Goal: Complete application form

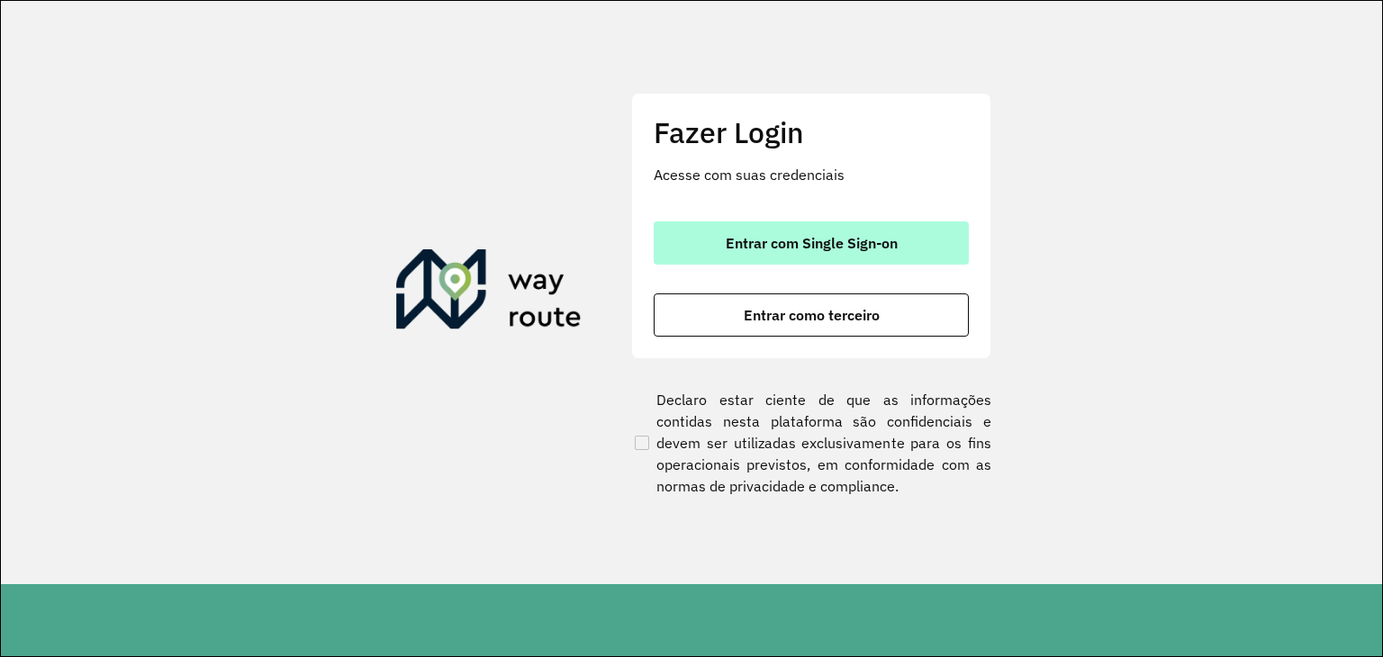
click at [788, 229] on button "Entrar com Single Sign-on" at bounding box center [811, 242] width 315 height 43
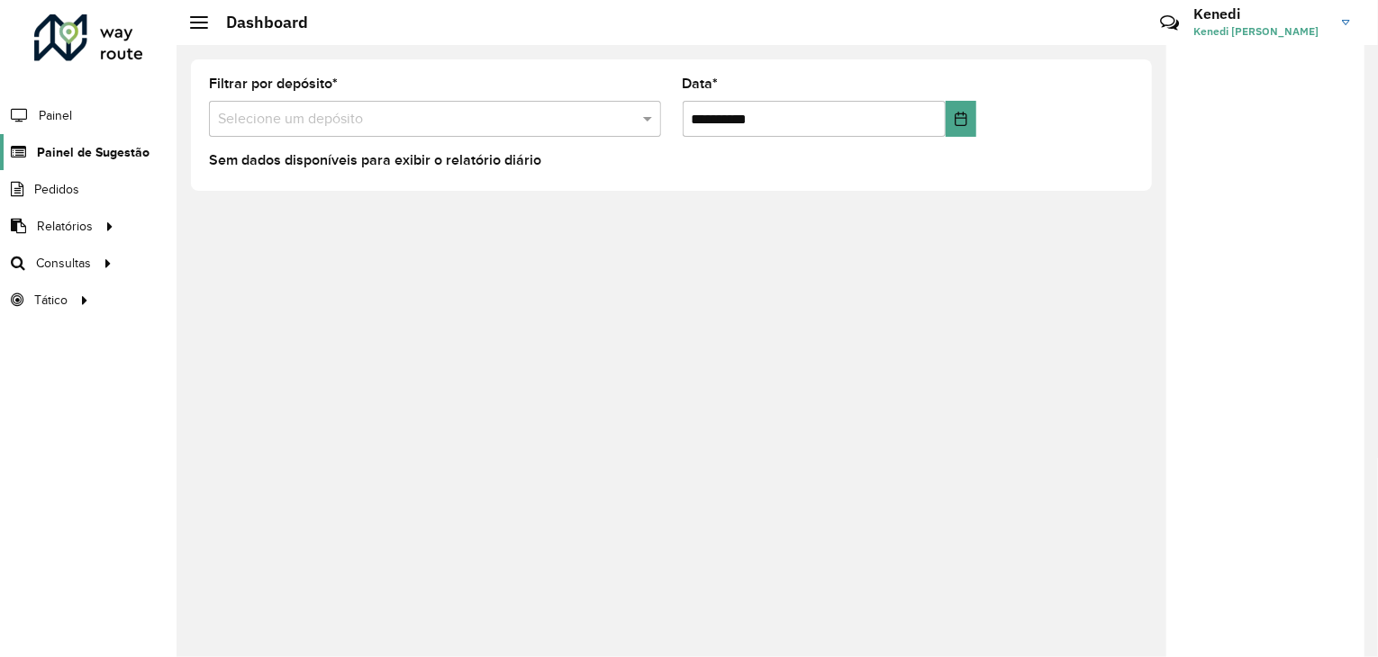
click at [97, 153] on span "Painel de Sugestão" at bounding box center [93, 152] width 113 height 19
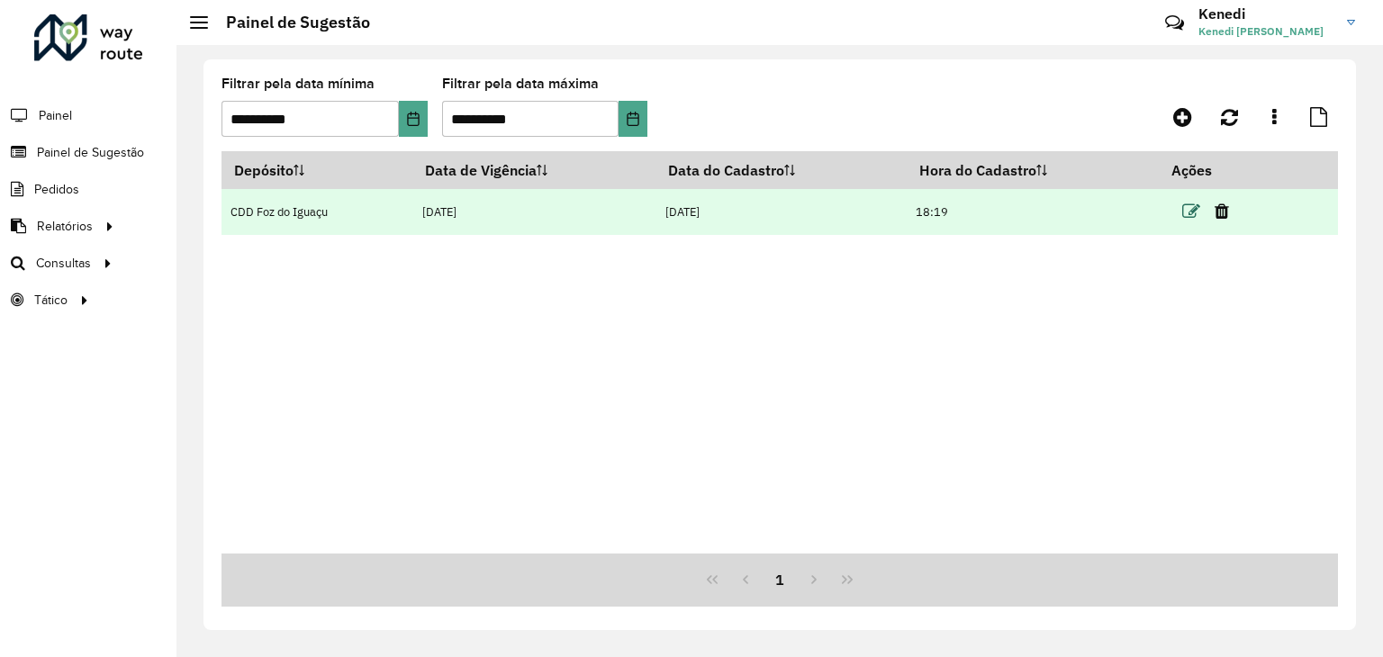
click at [1192, 205] on icon at bounding box center [1191, 212] width 18 height 18
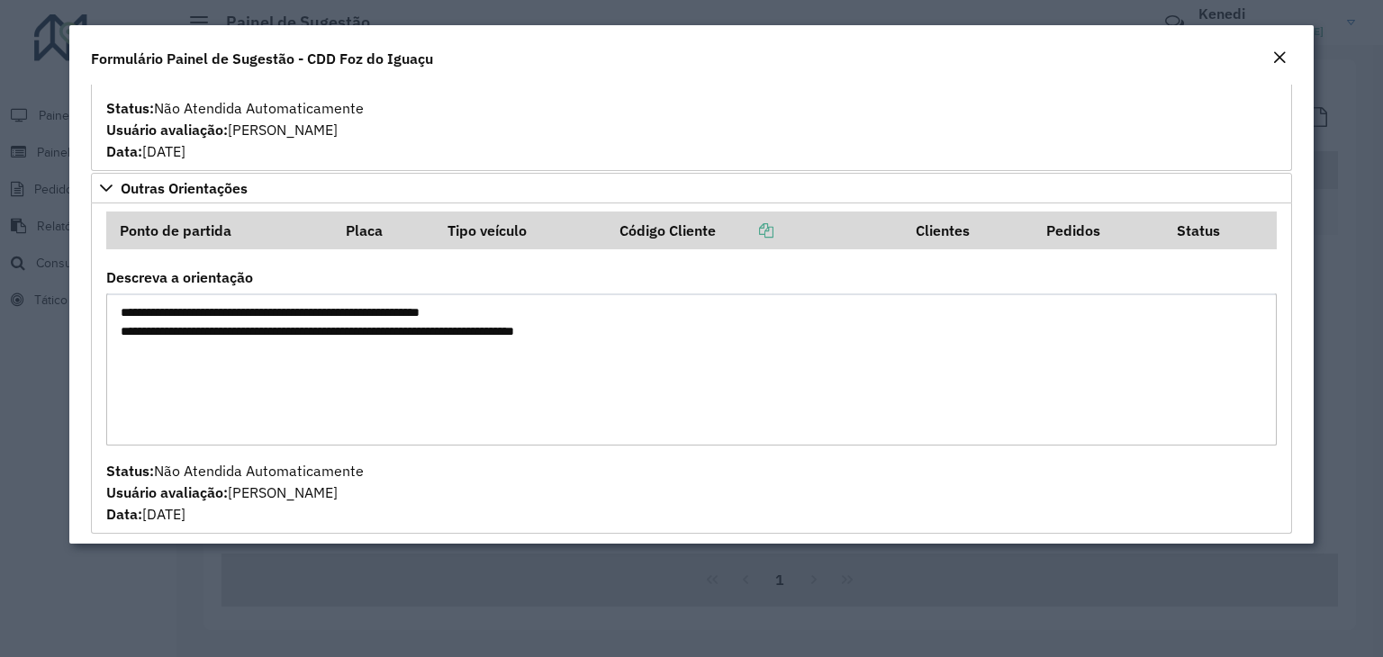
scroll to position [1092, 0]
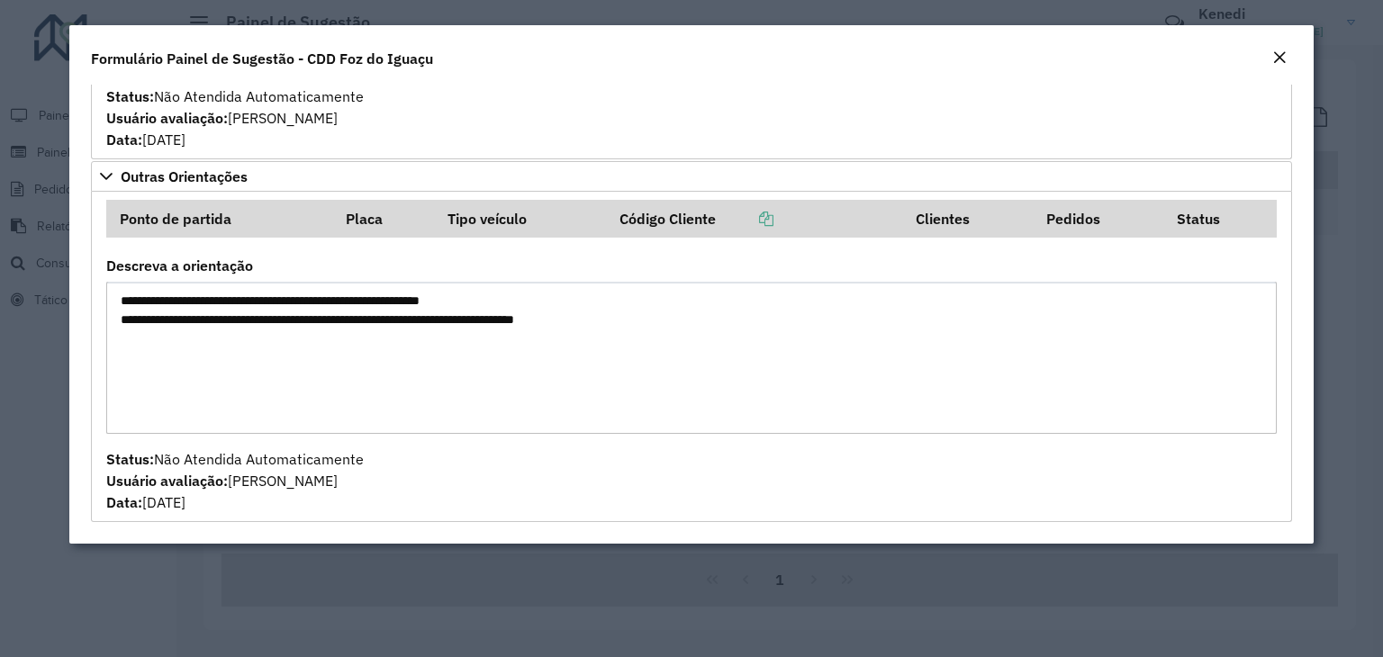
click at [1276, 59] on em "Close" at bounding box center [1279, 57] width 14 height 14
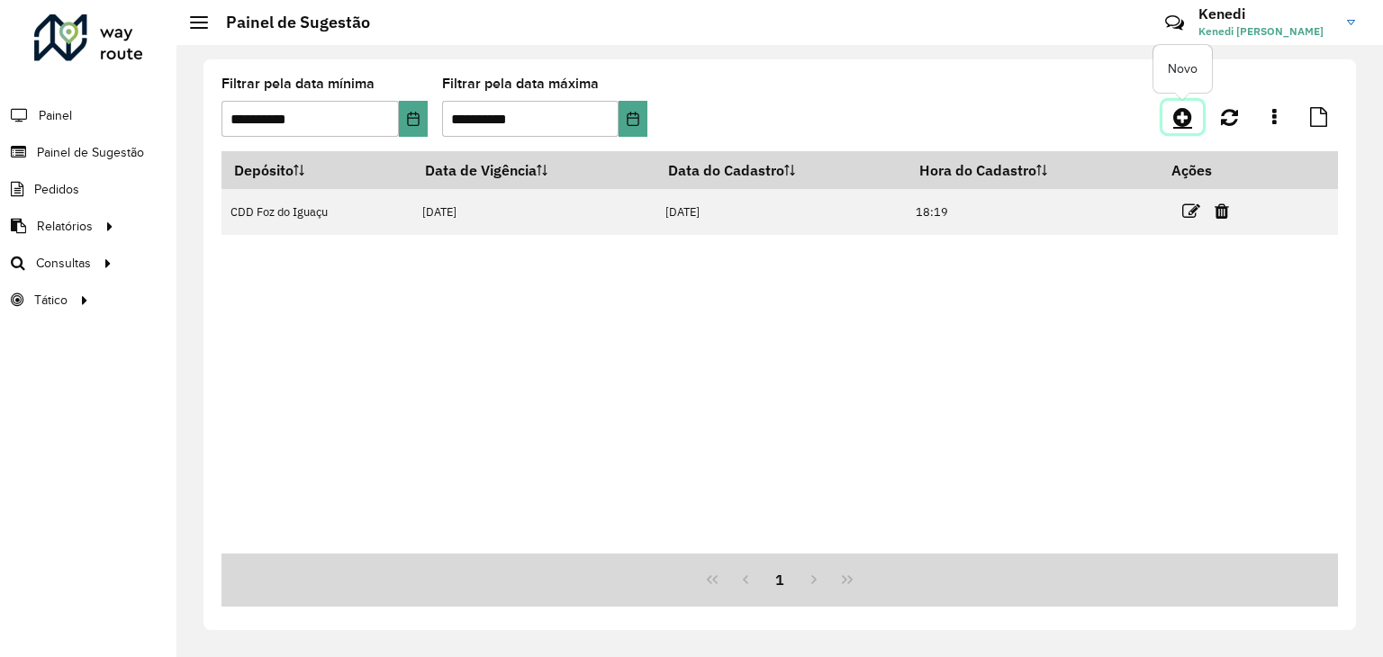
click at [1188, 120] on icon at bounding box center [1182, 117] width 19 height 22
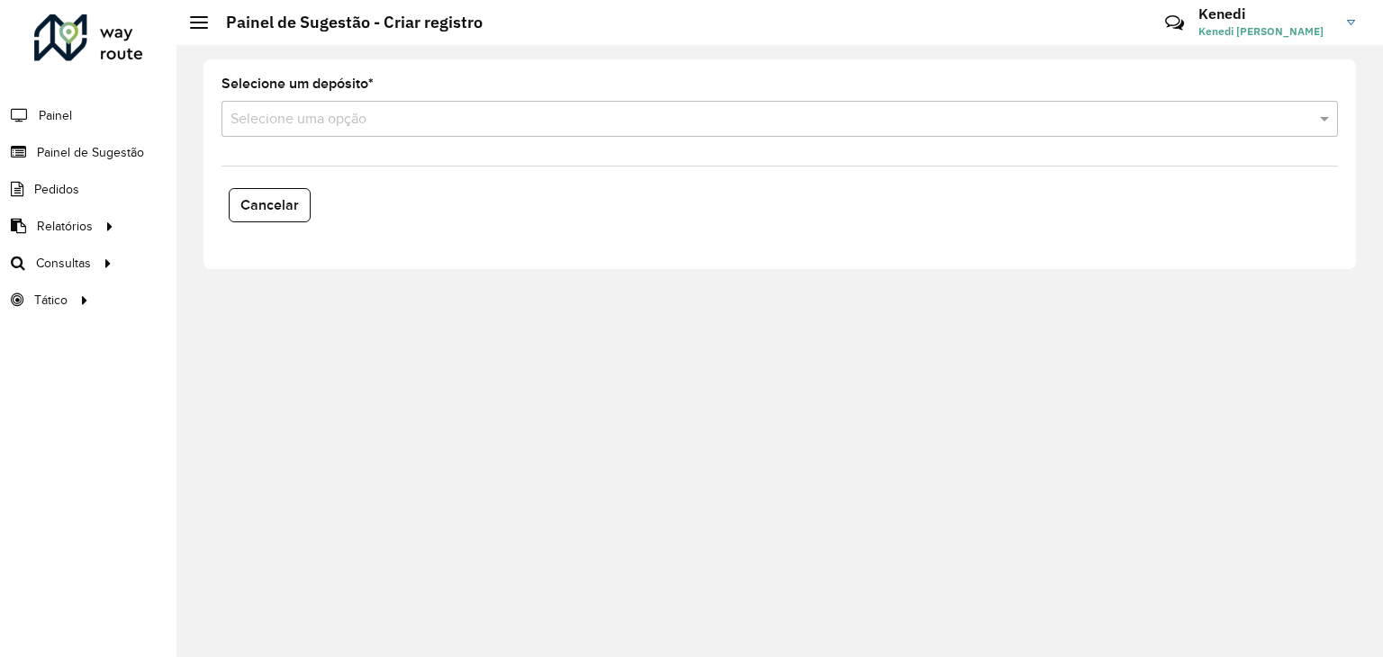
click at [575, 117] on input "text" at bounding box center [761, 120] width 1062 height 22
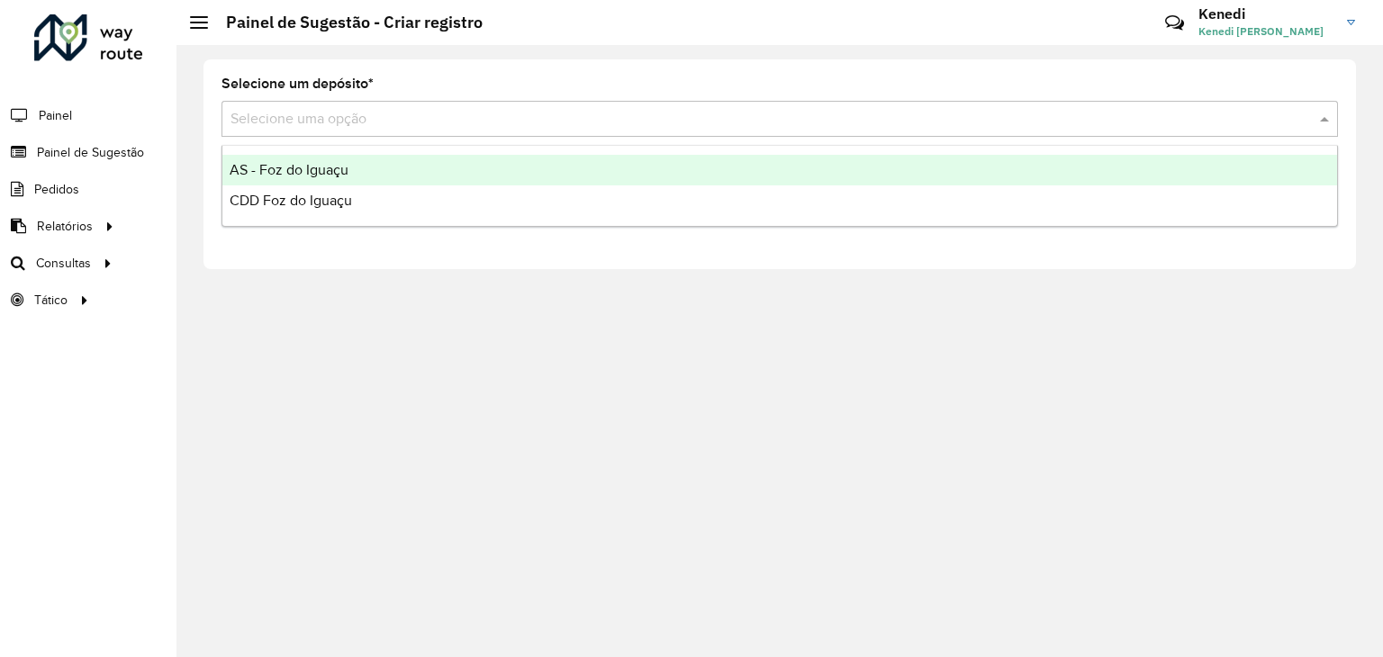
click at [344, 181] on div "AS - Foz do Iguaçu" at bounding box center [779, 170] width 1115 height 31
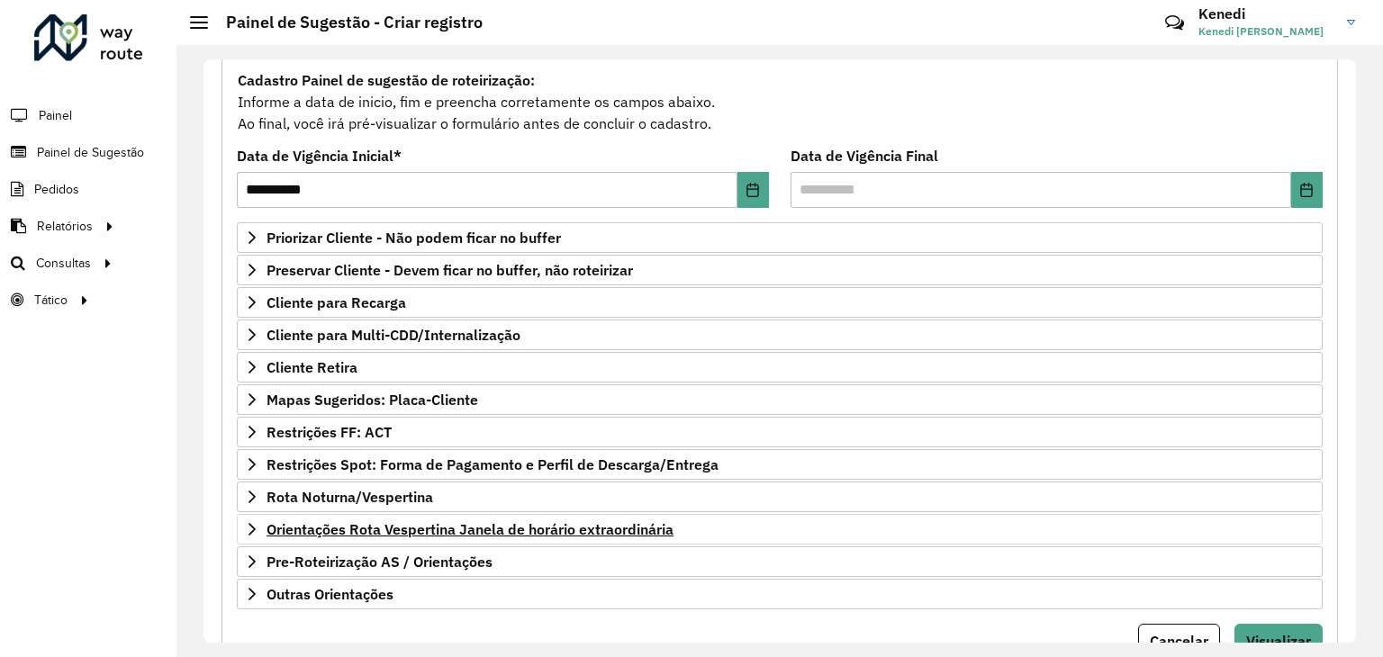
scroll to position [234, 0]
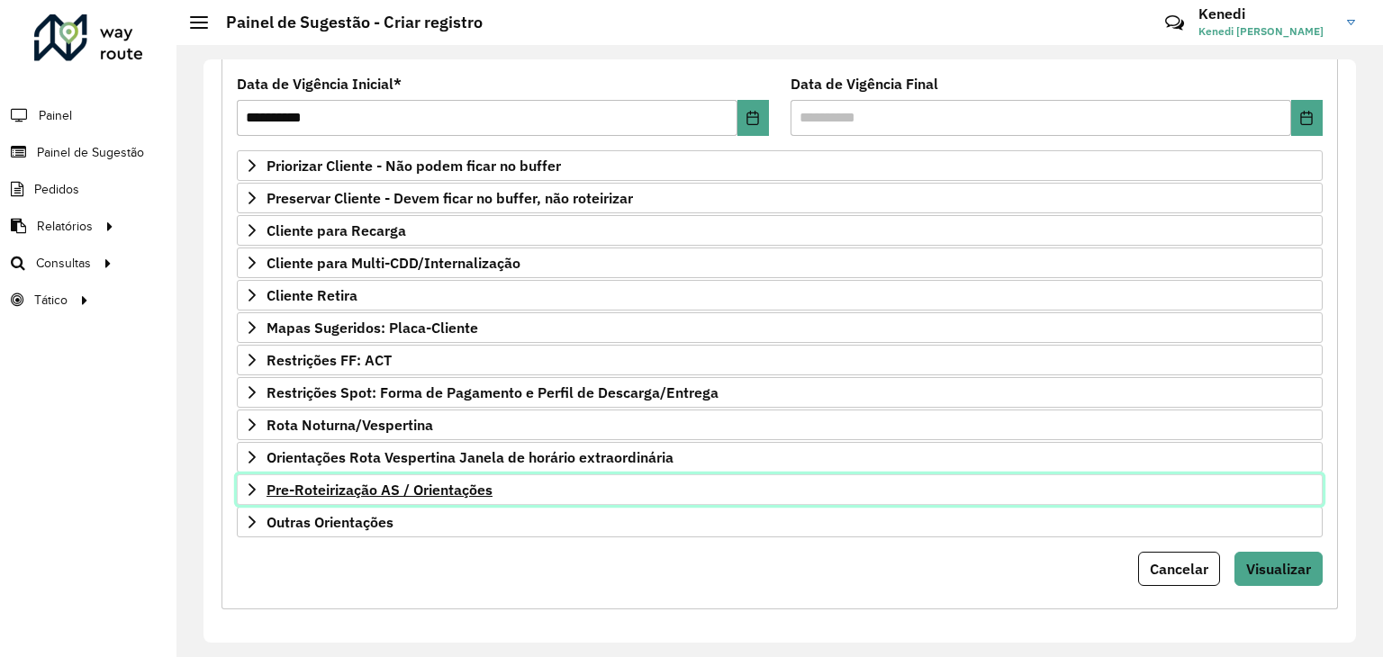
click at [324, 492] on span "Pre-Roteirização AS / Orientações" at bounding box center [380, 490] width 226 height 14
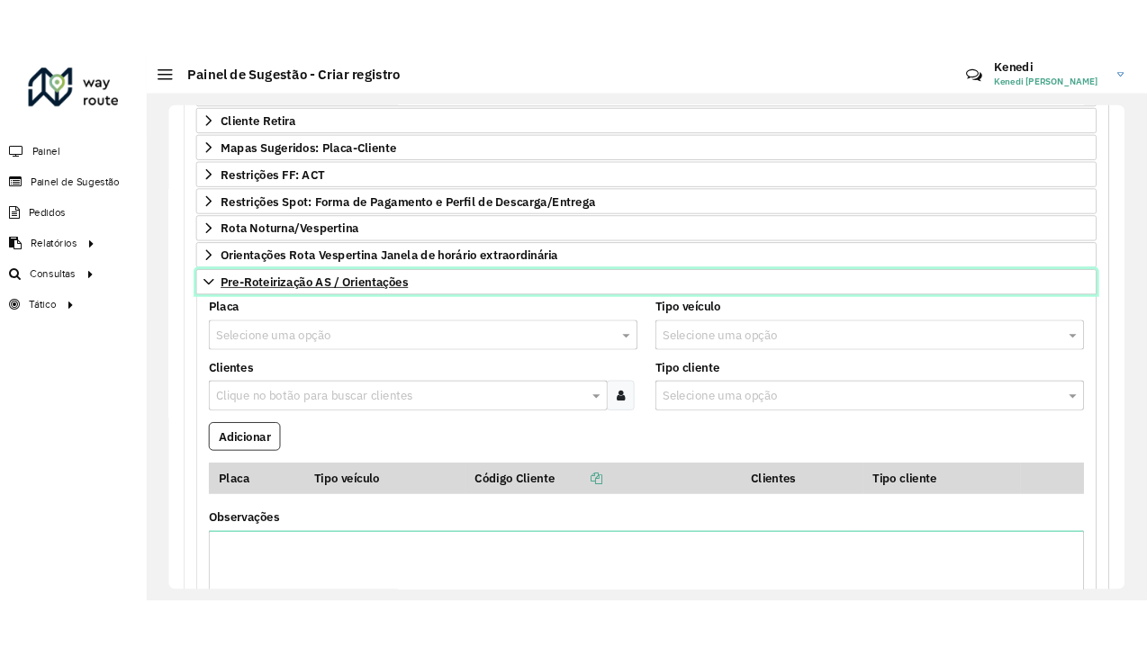
scroll to position [504, 0]
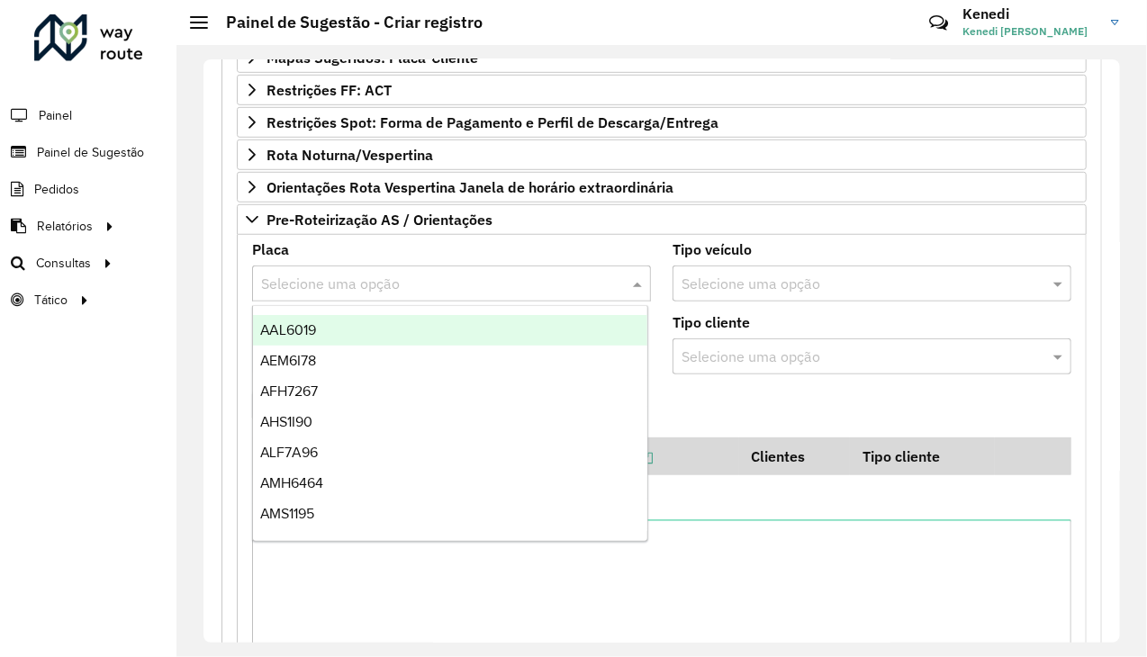
click at [356, 276] on input "text" at bounding box center [433, 285] width 345 height 22
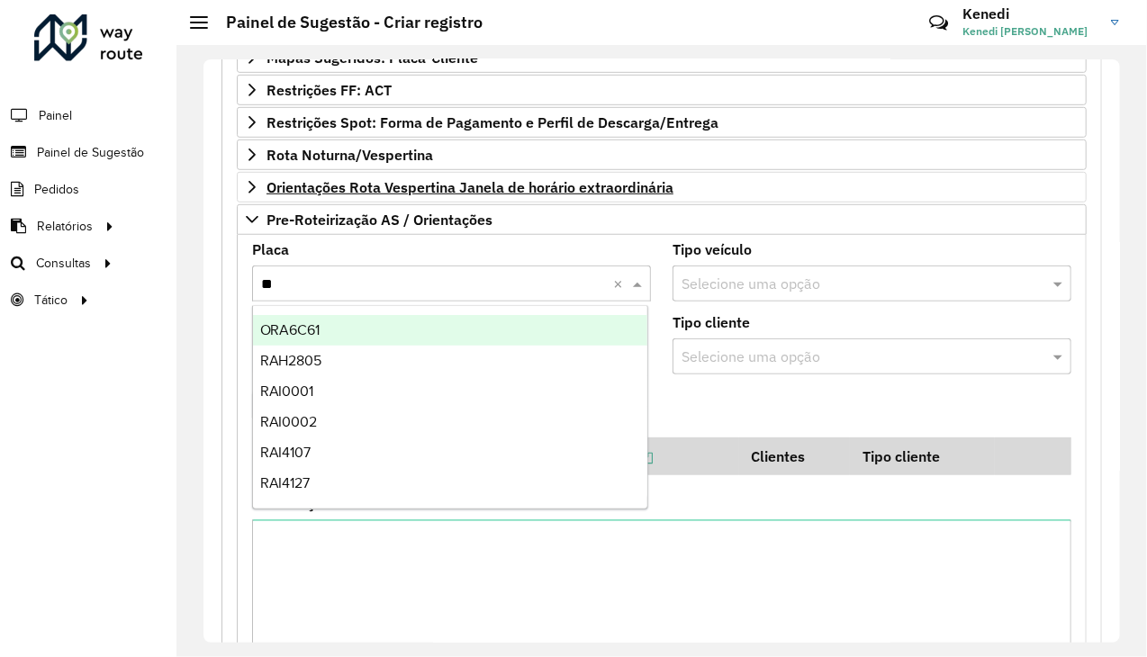
type input "***"
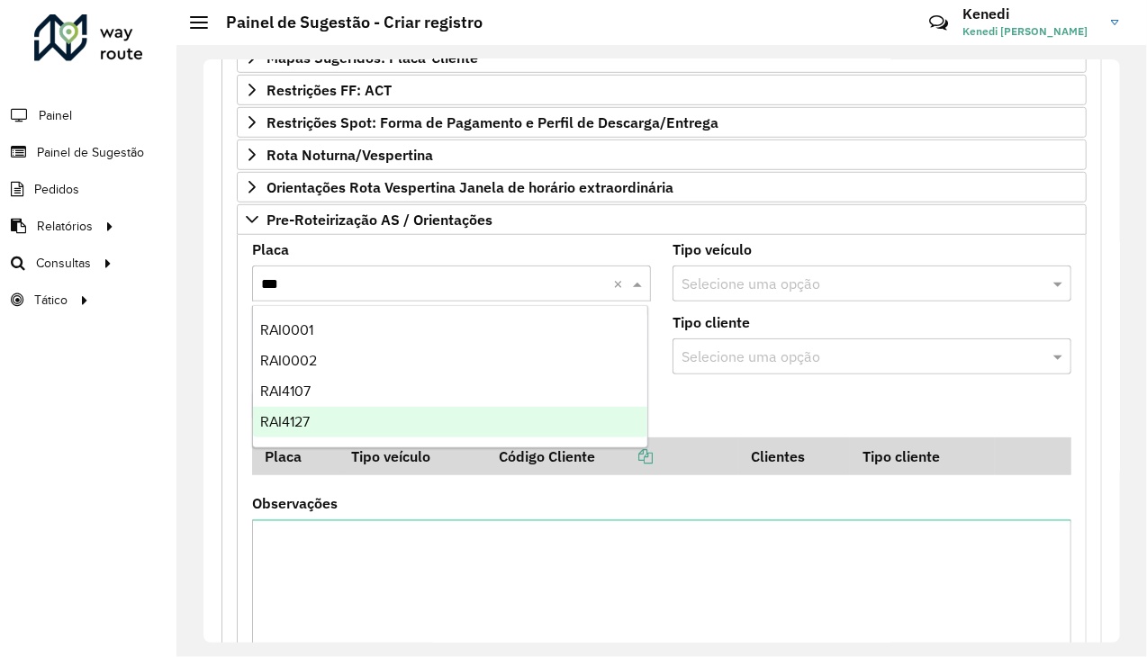
click at [312, 425] on div "RAI4127" at bounding box center [450, 422] width 395 height 31
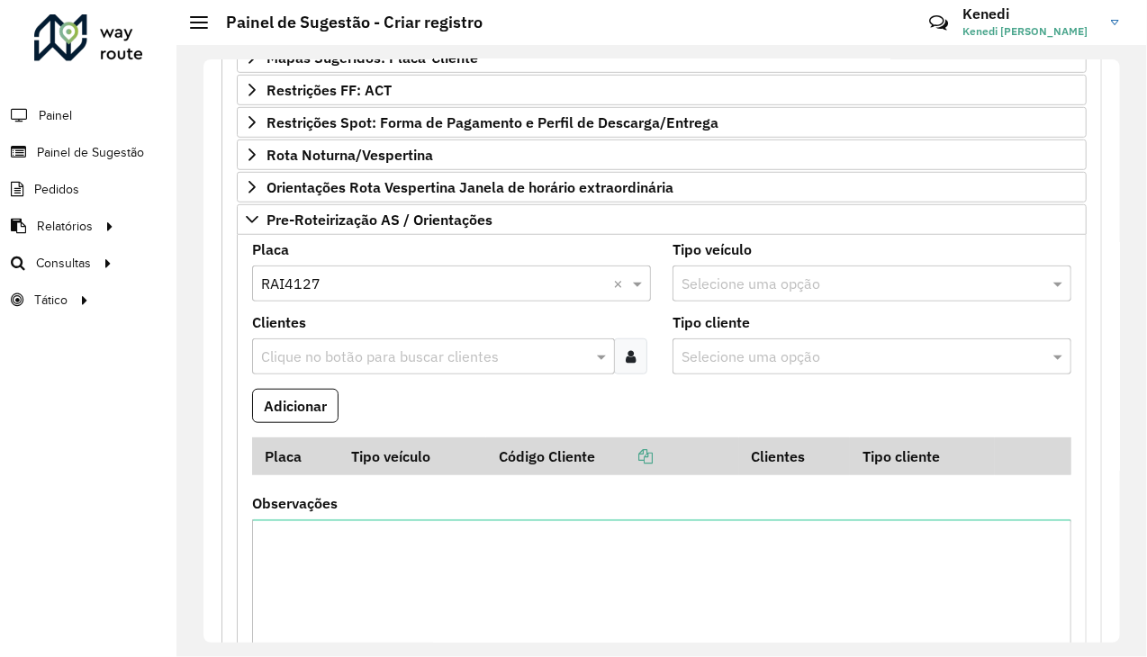
click at [390, 355] on input "text" at bounding box center [425, 358] width 336 height 22
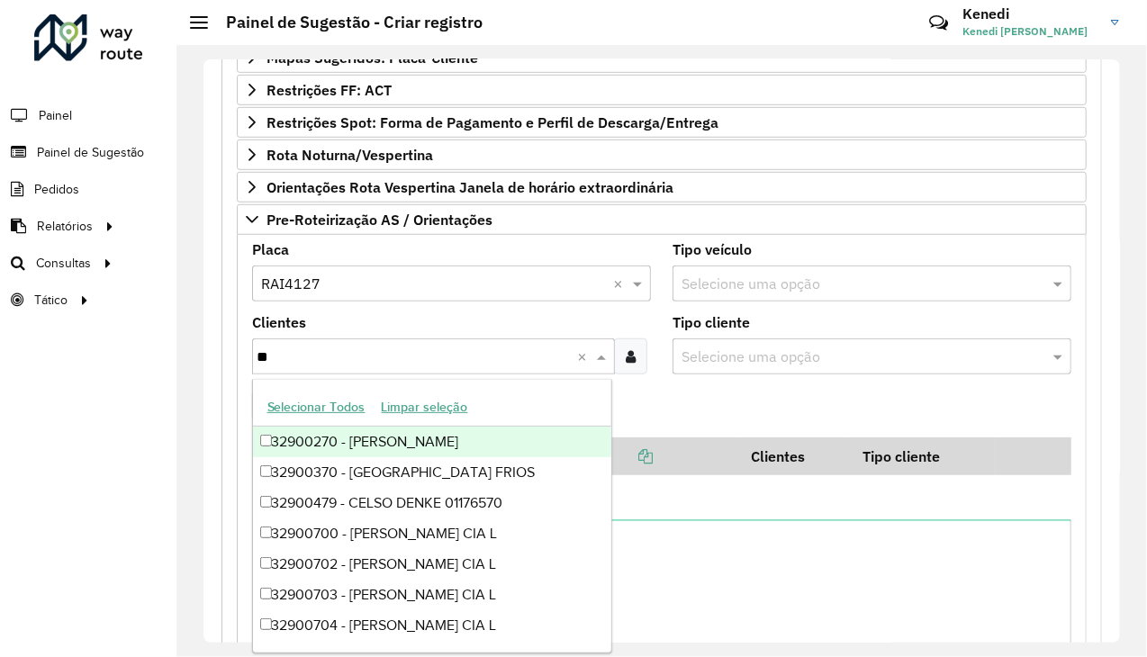
type input "***"
click at [357, 445] on div "32900709 - [PERSON_NAME] CIA L" at bounding box center [432, 442] width 359 height 31
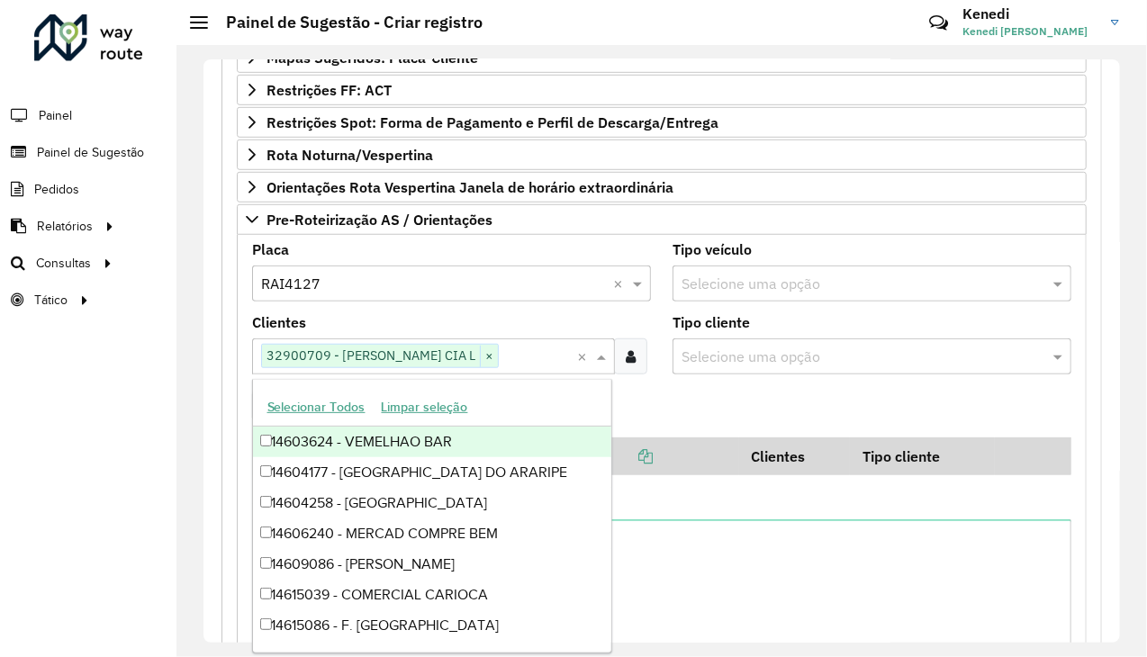
click at [706, 402] on formly-field "Adicionar" at bounding box center [661, 413] width 841 height 49
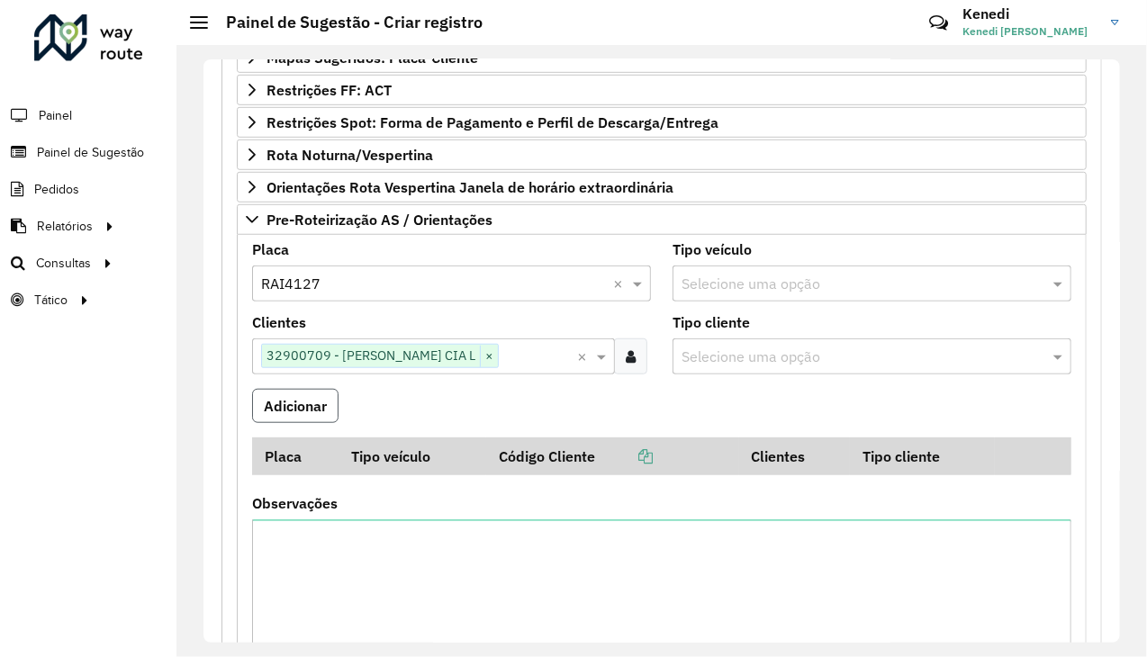
click at [294, 404] on button "Adicionar" at bounding box center [295, 406] width 86 height 34
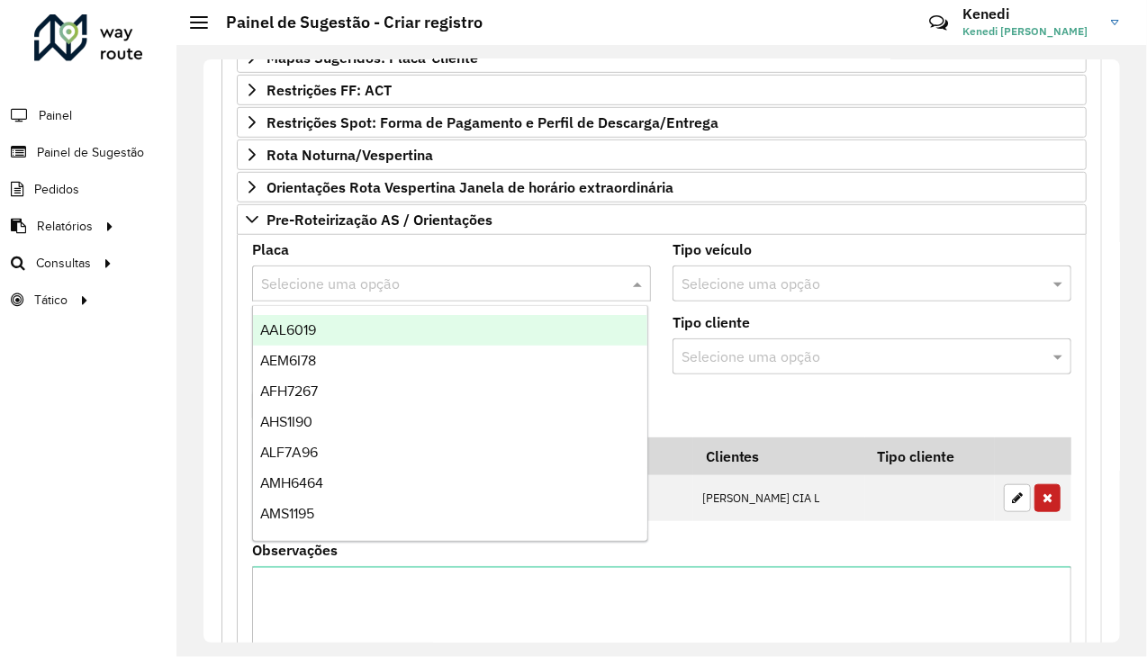
click at [342, 278] on input "text" at bounding box center [433, 285] width 345 height 22
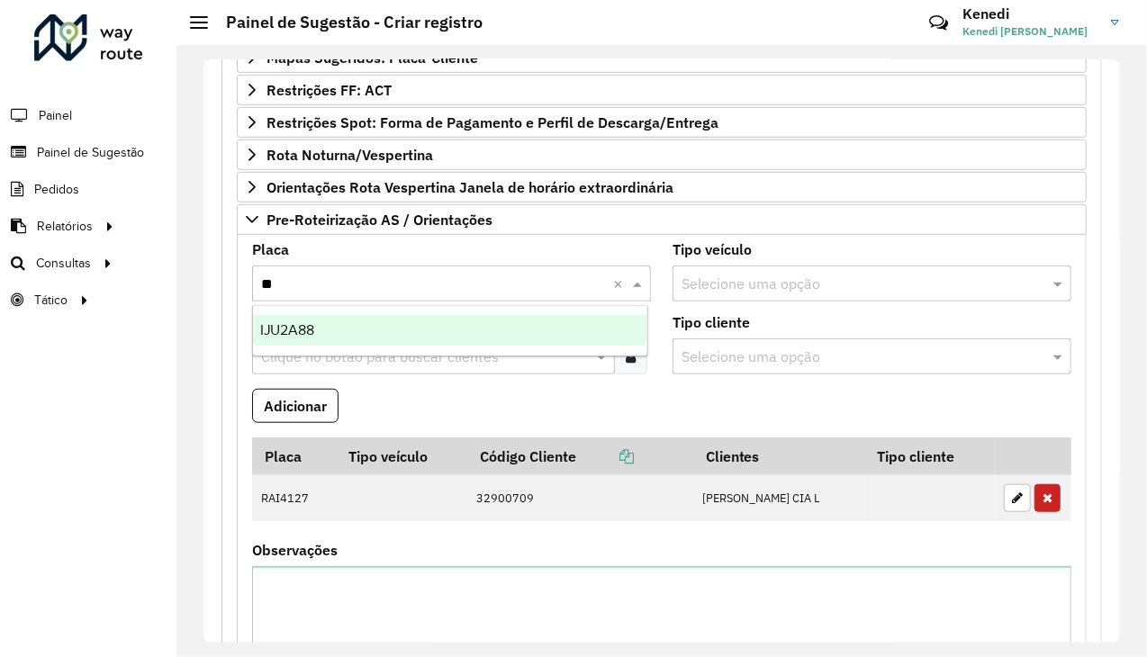
type input "***"
click at [306, 326] on span "IJU2A88" at bounding box center [287, 329] width 55 height 15
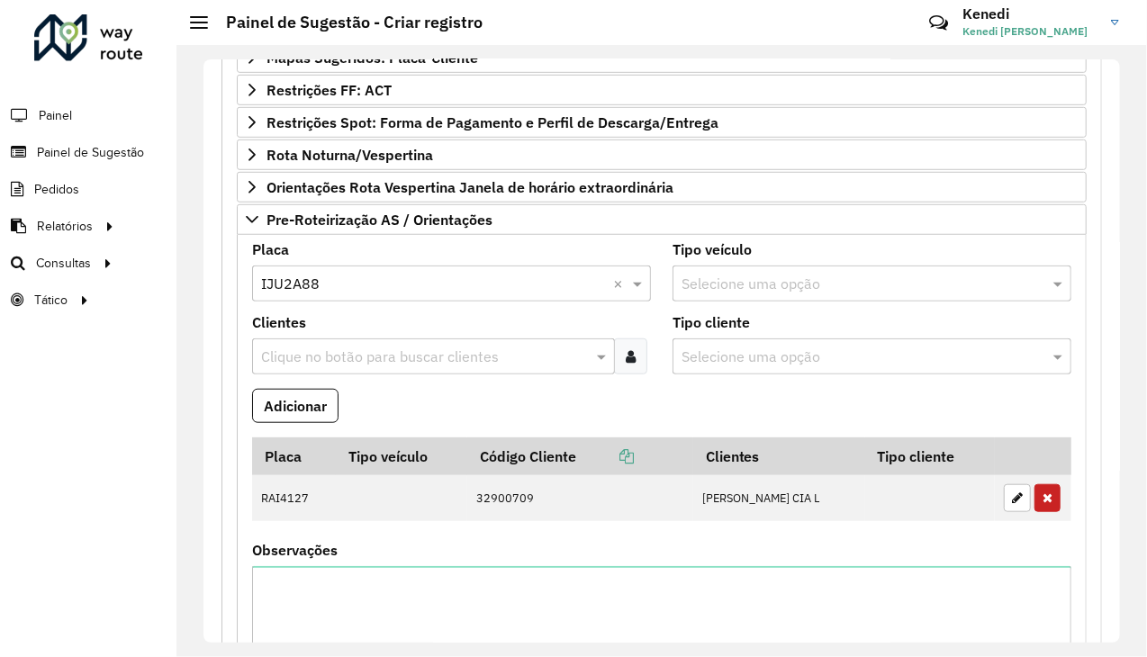
click at [305, 347] on input "text" at bounding box center [425, 358] width 336 height 22
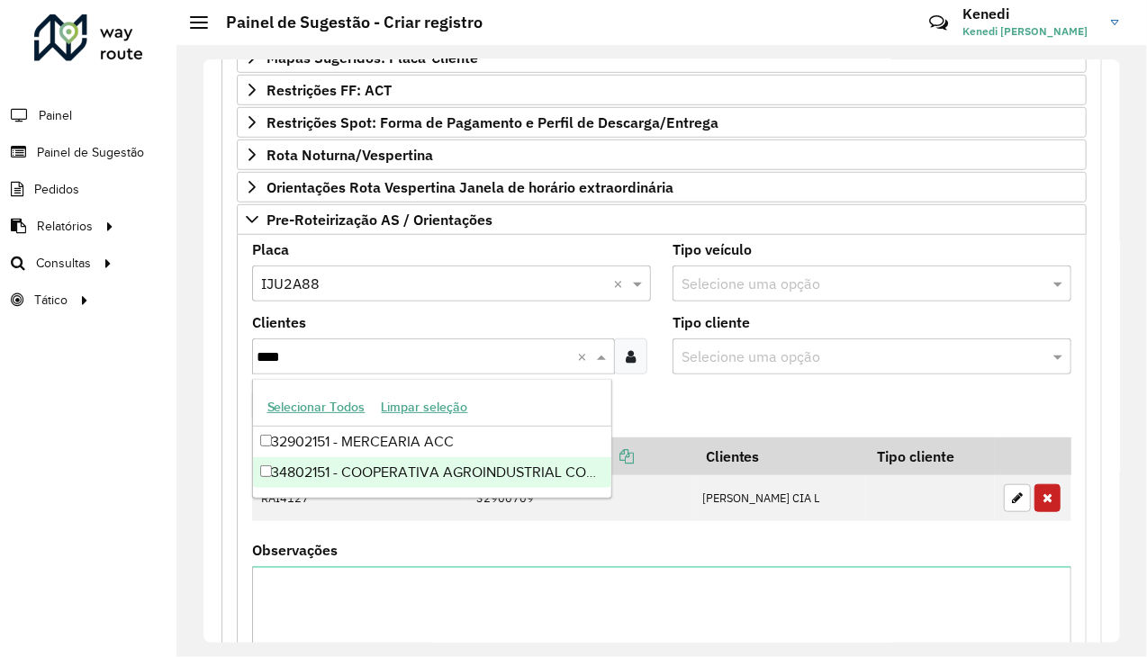
click at [319, 476] on div "34802151 - COOPERATIVA AGROINDUSTRIAL COPAGRIL" at bounding box center [432, 472] width 359 height 31
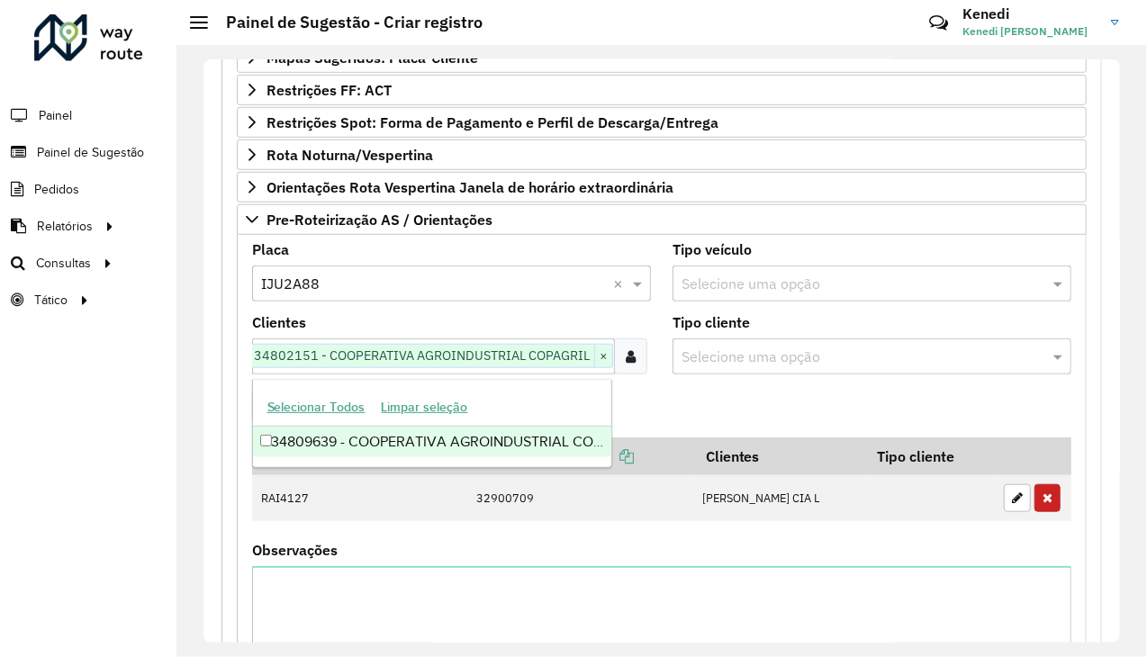
scroll to position [0, 32]
type input "****"
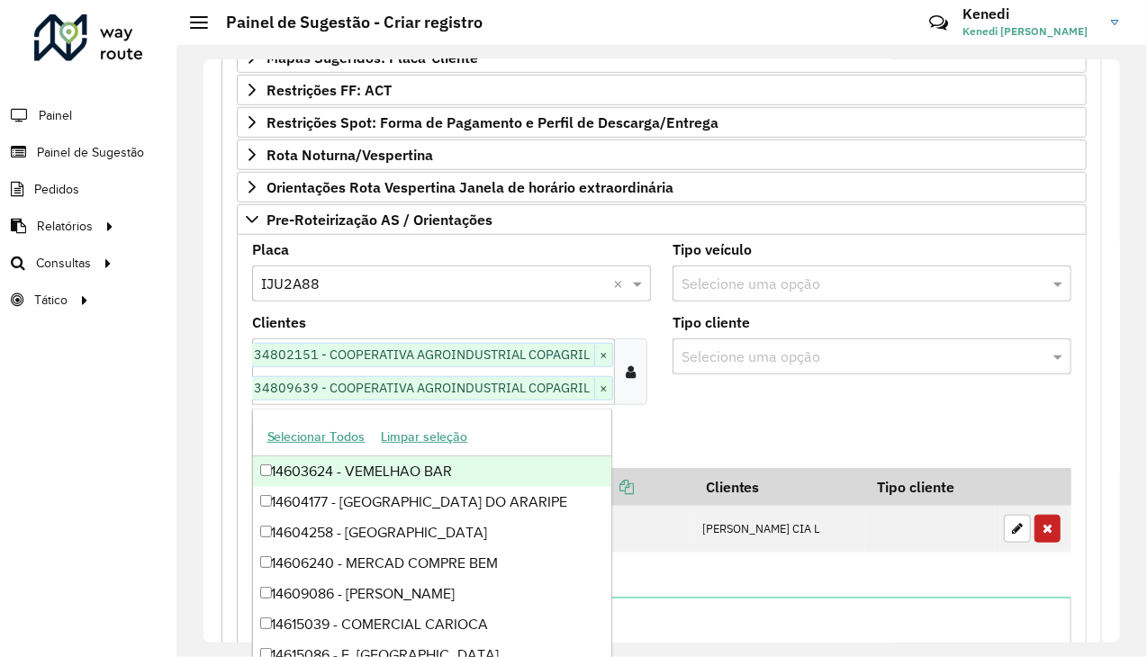
click at [785, 420] on formly-field "Adicionar" at bounding box center [661, 444] width 841 height 49
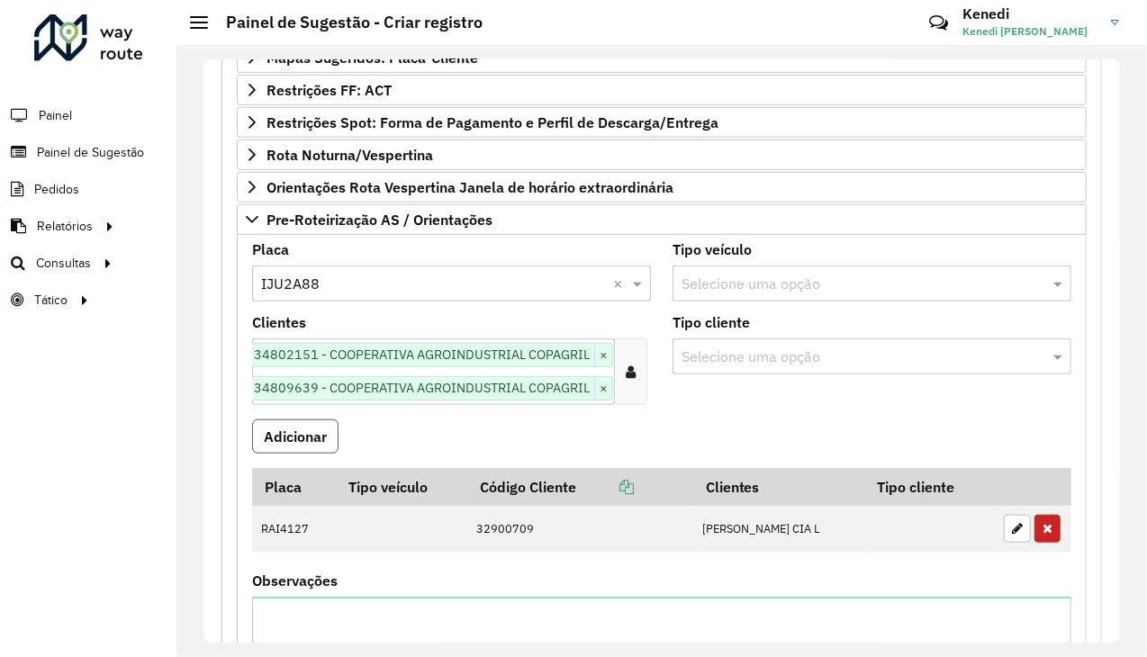
click at [304, 429] on button "Adicionar" at bounding box center [295, 437] width 86 height 34
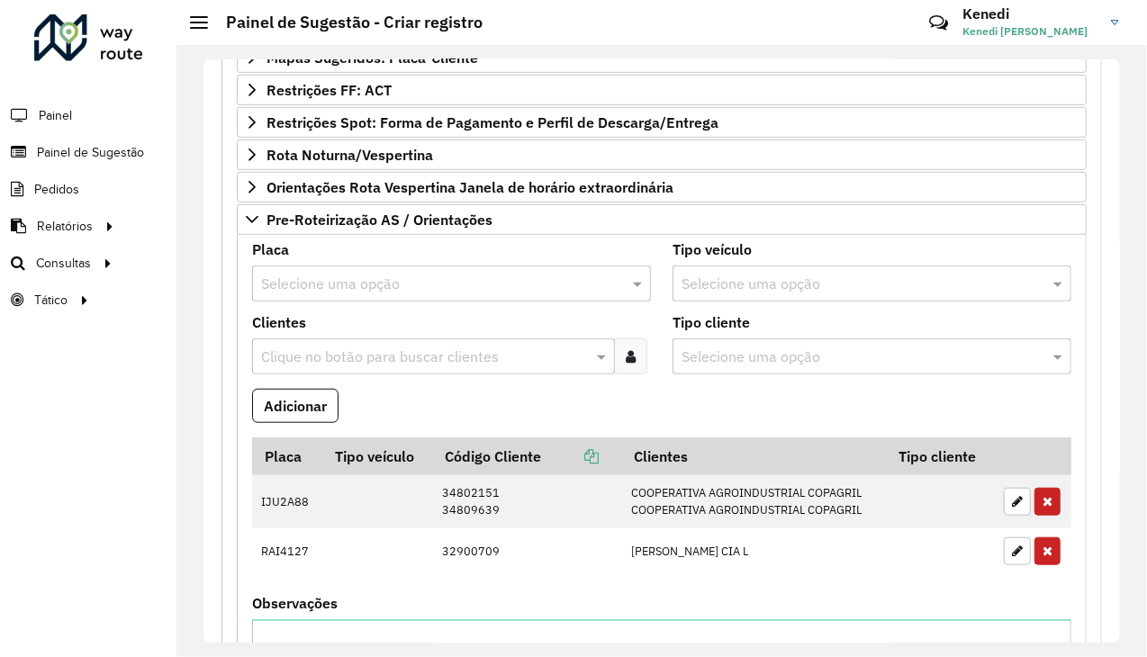
click at [332, 287] on input "text" at bounding box center [433, 285] width 345 height 22
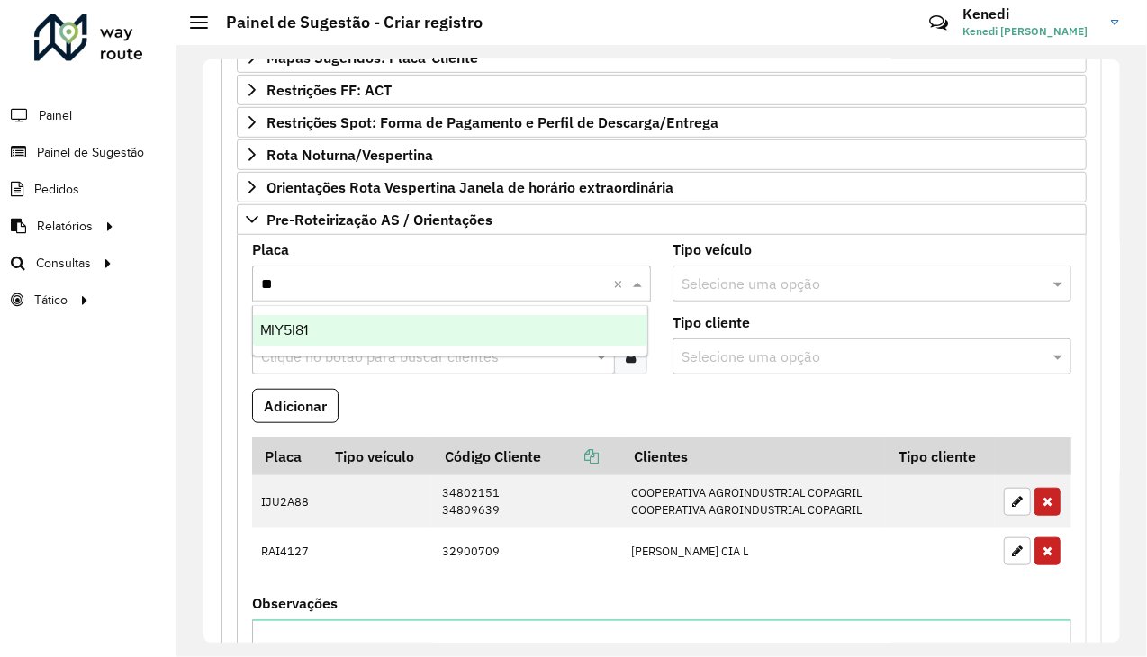
type input "***"
click at [312, 326] on div "MIY5I81" at bounding box center [450, 330] width 395 height 31
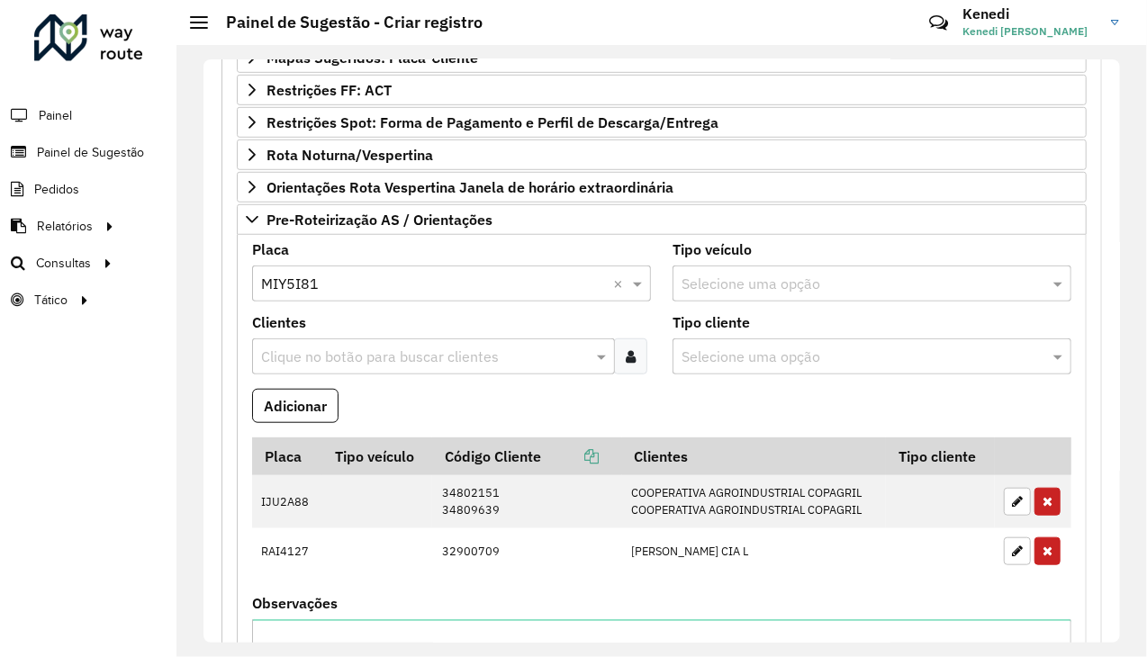
click at [313, 348] on input "text" at bounding box center [424, 358] width 334 height 22
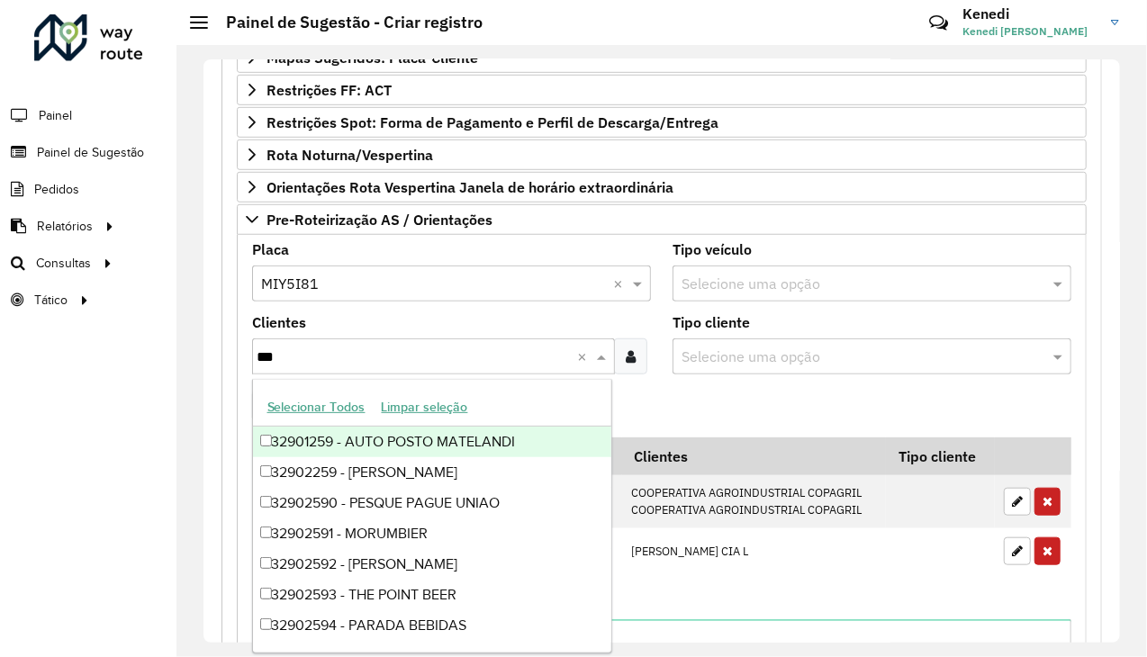
type input "****"
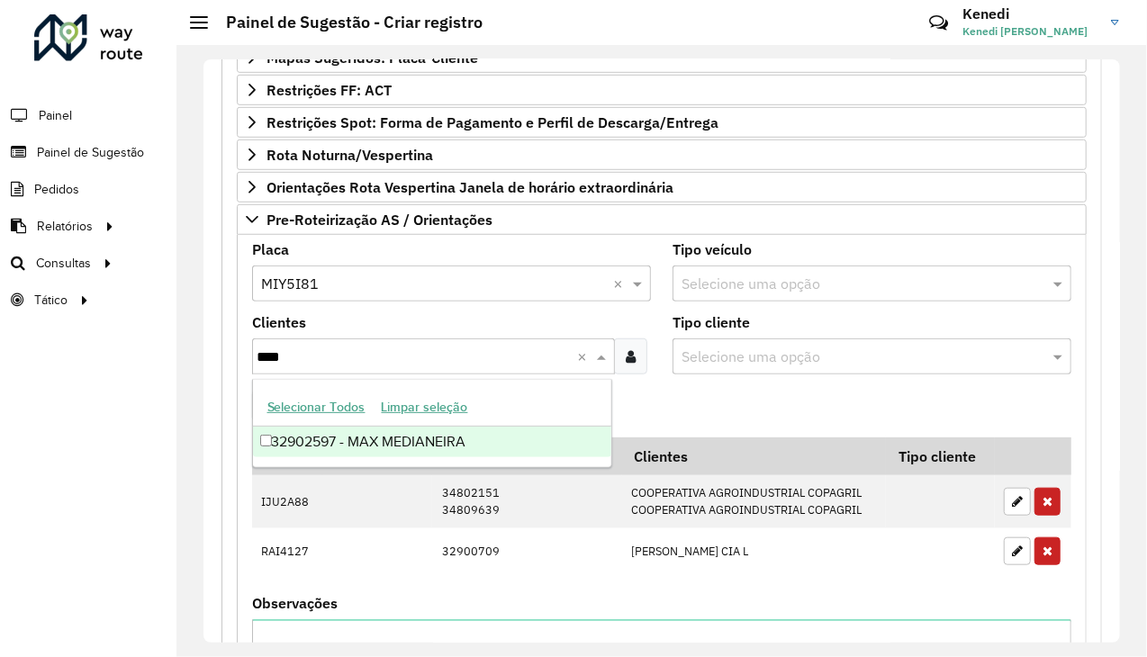
click at [391, 424] on div "Selecionar Todos Limpar seleção" at bounding box center [432, 408] width 359 height 38
click at [401, 440] on div "32902597 - MAX MEDIANEIRA" at bounding box center [432, 442] width 359 height 31
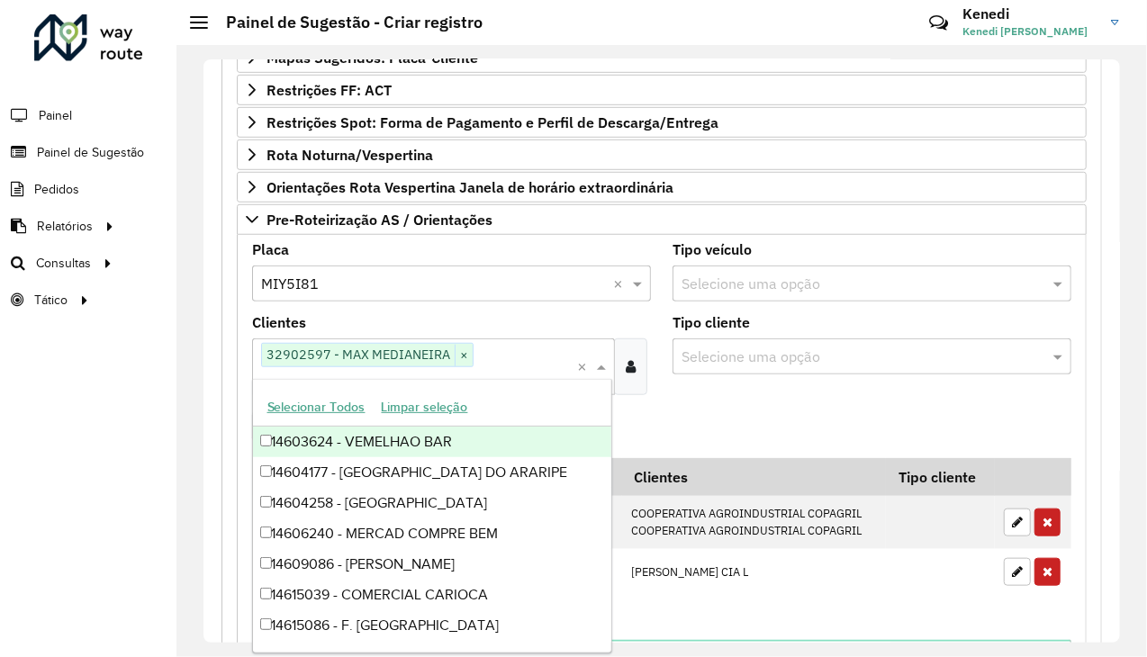
click at [739, 410] on formly-field "Adicionar" at bounding box center [661, 434] width 841 height 49
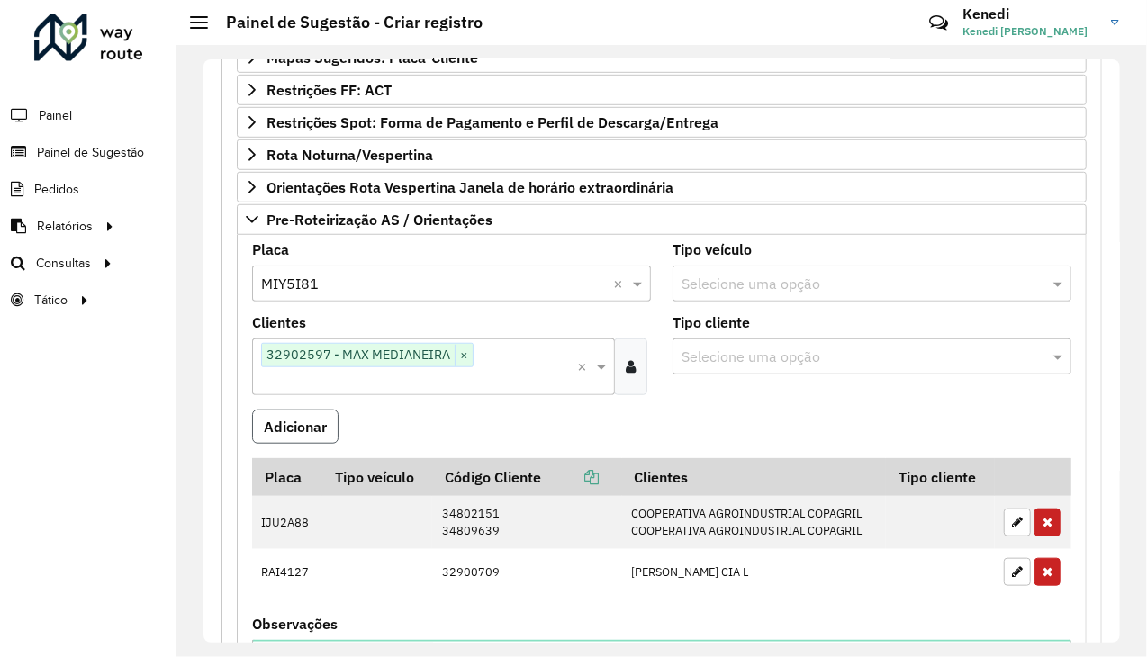
click at [281, 413] on button "Adicionar" at bounding box center [295, 427] width 86 height 34
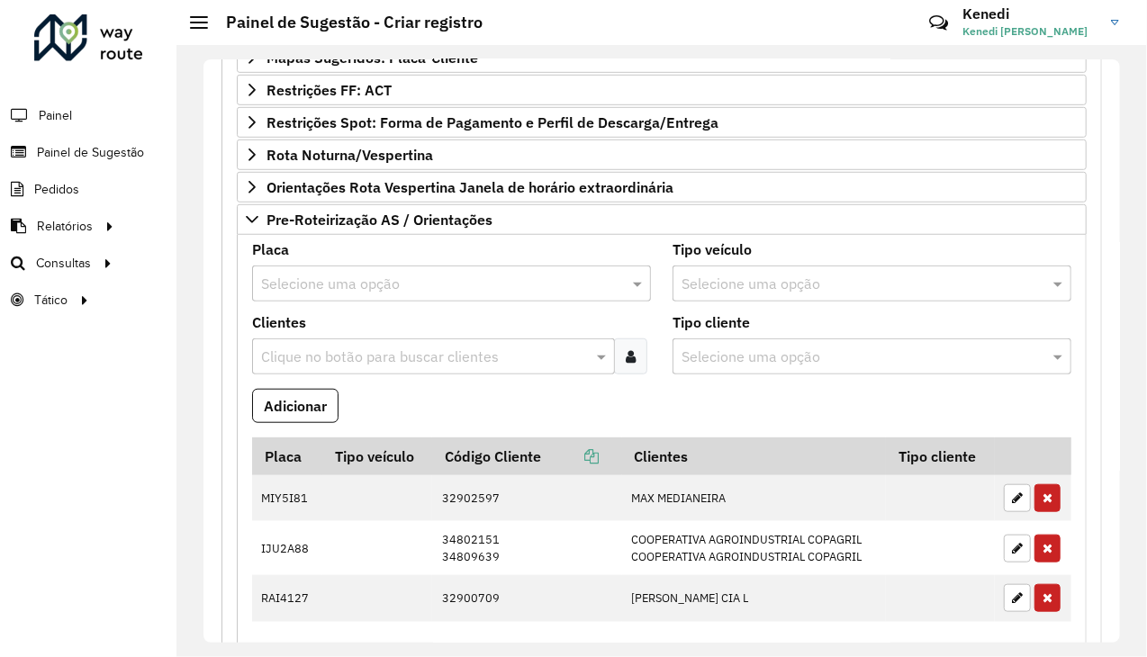
click at [364, 274] on input "text" at bounding box center [433, 285] width 345 height 22
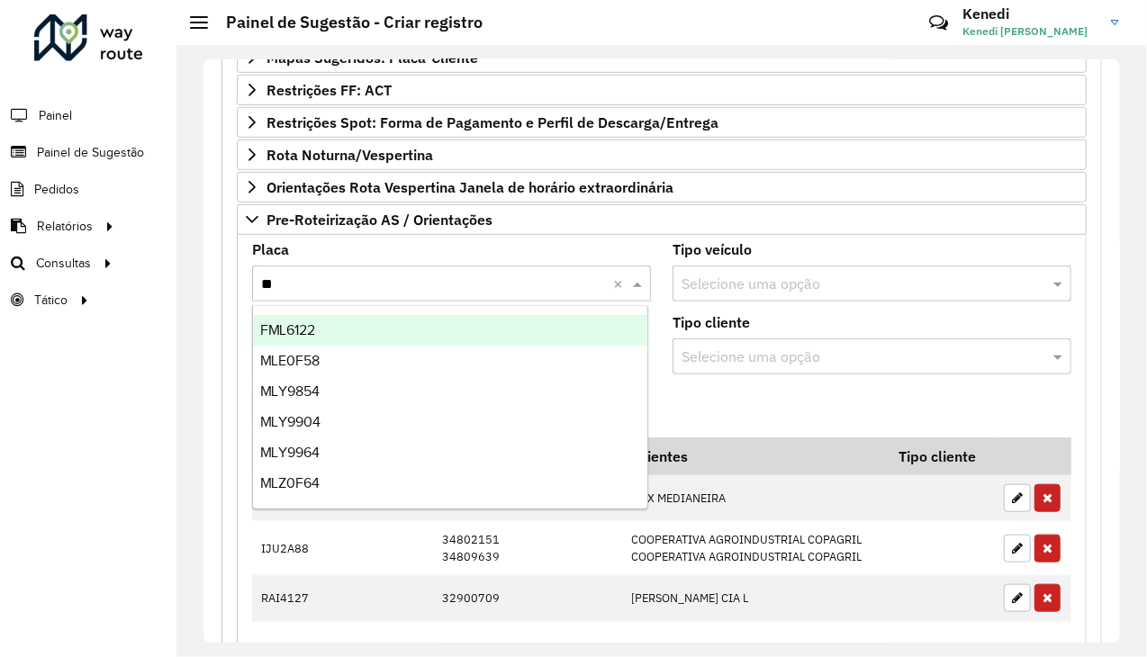
type input "***"
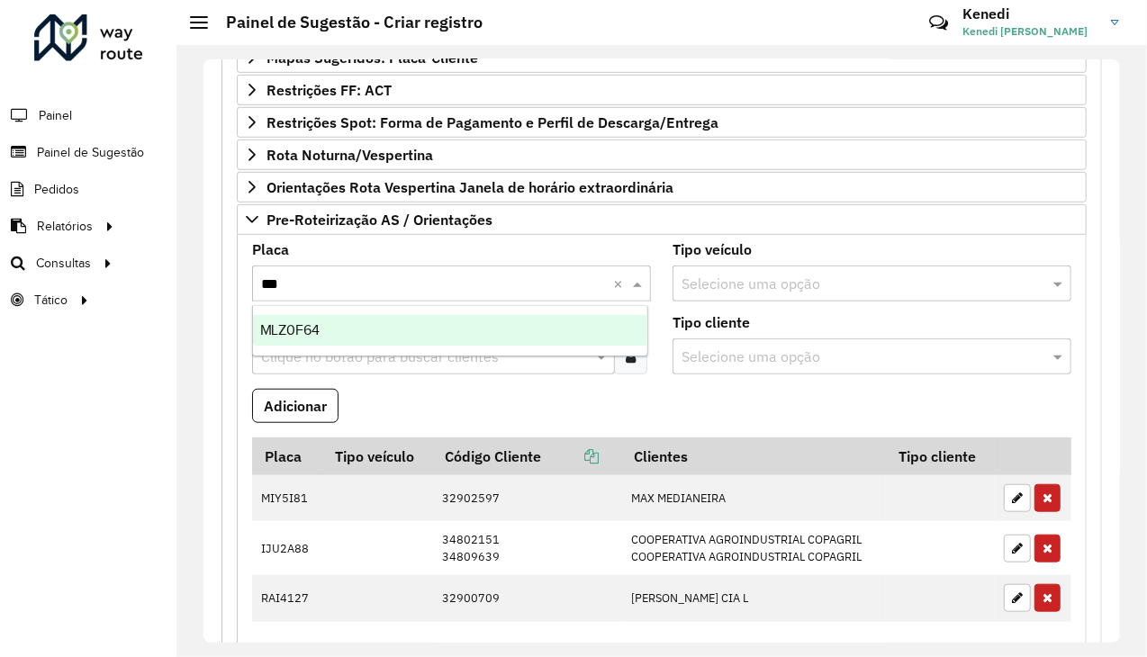
click at [336, 331] on div "MLZ0F64" at bounding box center [450, 330] width 395 height 31
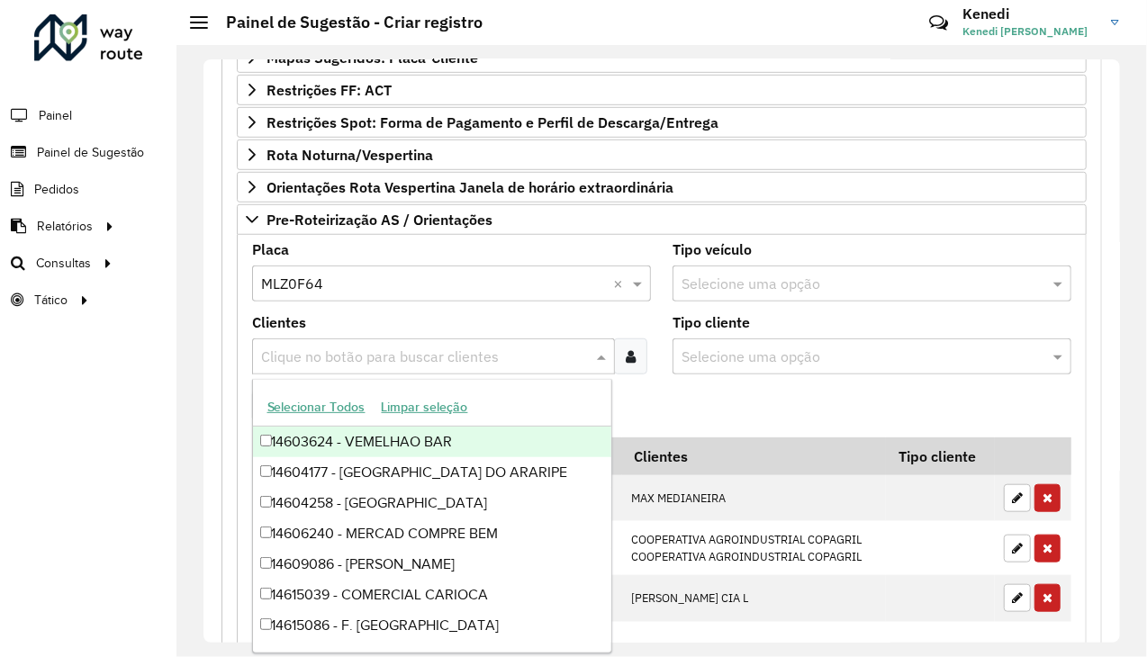
click at [334, 366] on div "Clique no botão para buscar clientes" at bounding box center [433, 357] width 363 height 36
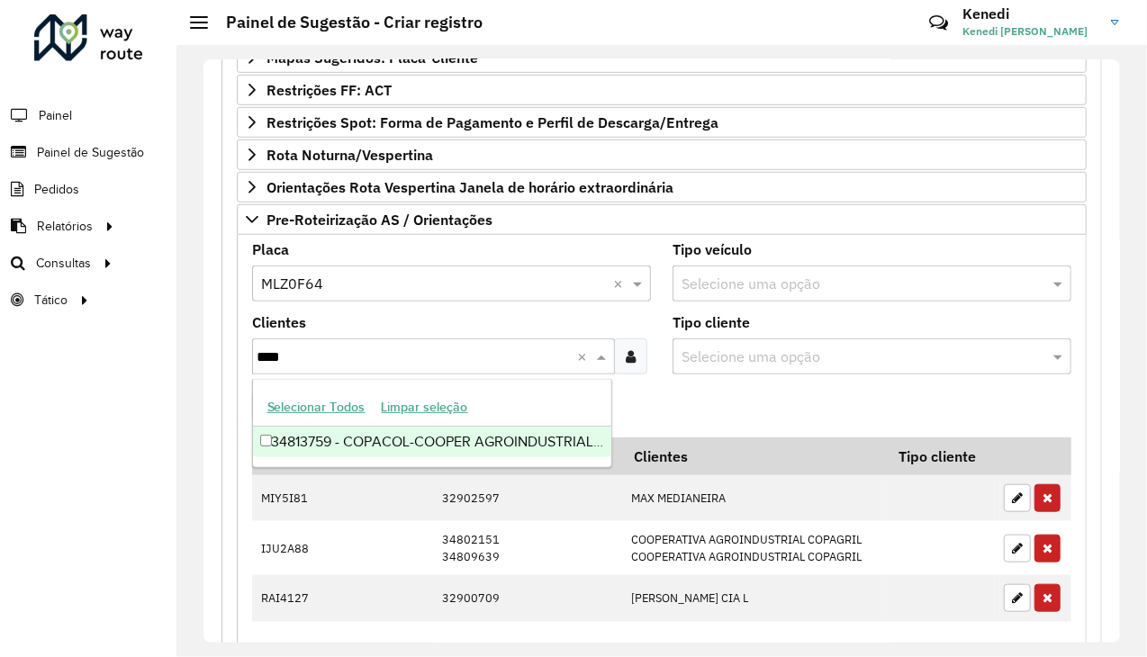
type input "*****"
click at [320, 445] on div "34813759 - COPACOL-COOPER AGROINDUSTRIAL CONSOLATA" at bounding box center [432, 442] width 359 height 31
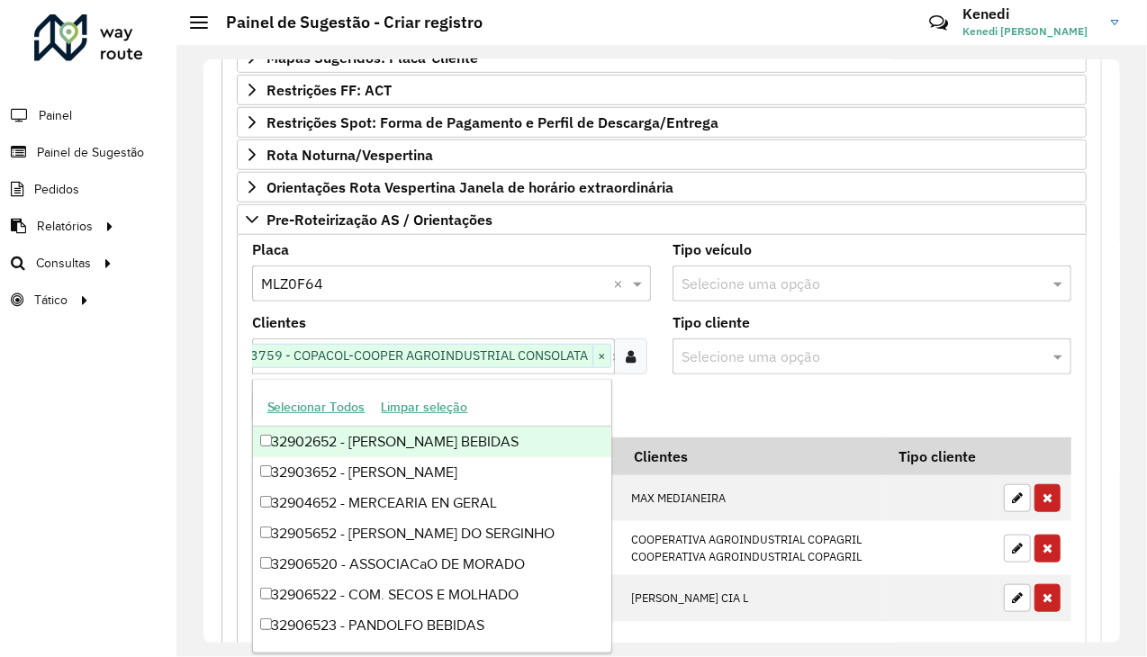
scroll to position [0, 32]
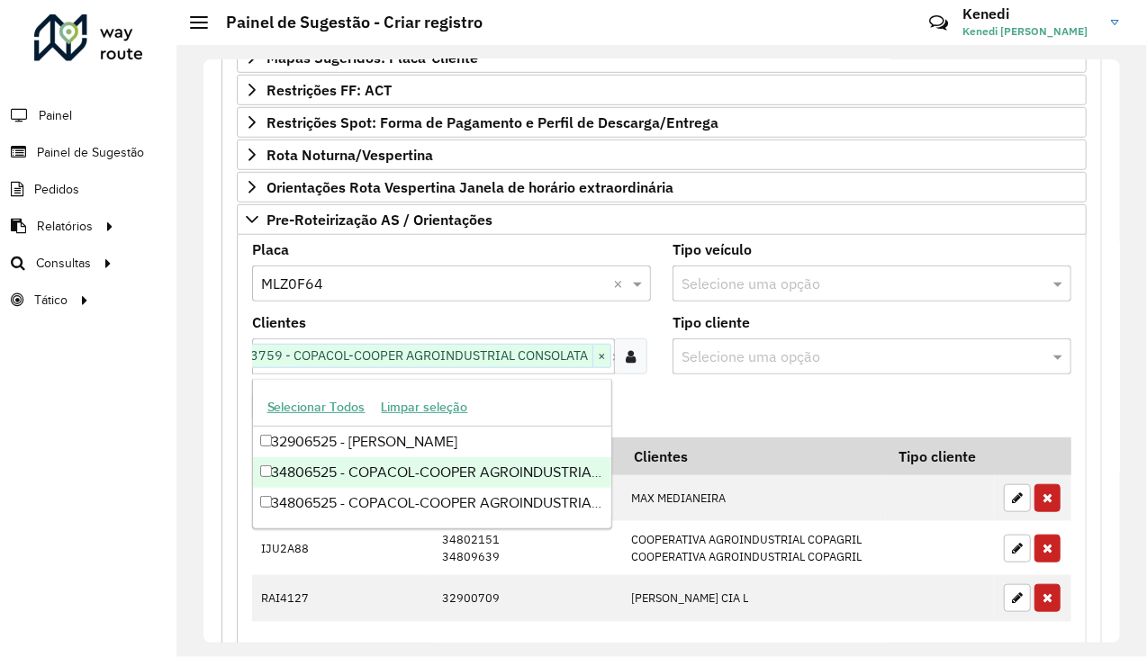
click at [363, 473] on div "34806525 - COPACOL-COOPER AGROINDUSTRIAL CONSOLATA" at bounding box center [432, 472] width 359 height 31
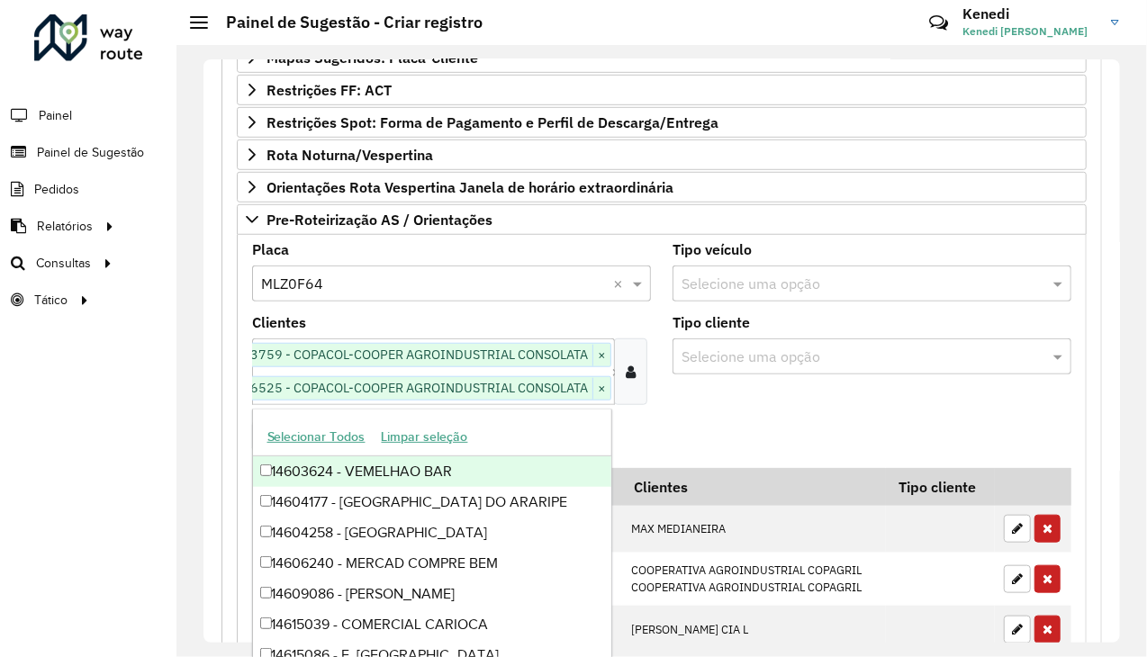
scroll to position [0, 0]
click at [689, 422] on formly-field "Adicionar" at bounding box center [661, 444] width 841 height 49
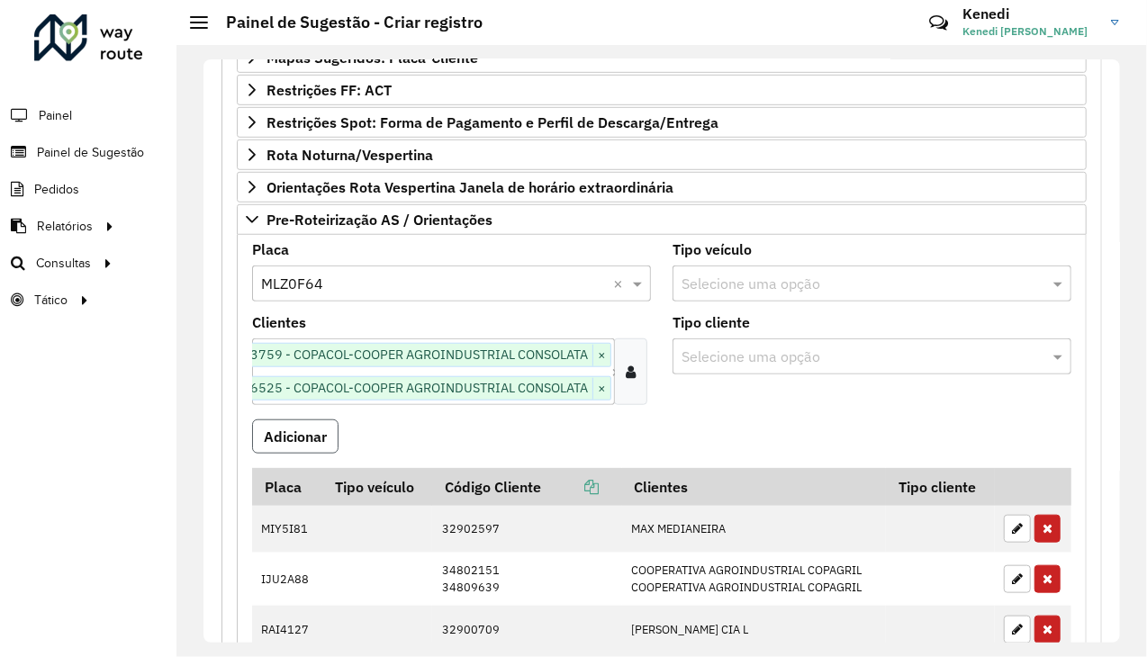
click at [285, 438] on button "Adicionar" at bounding box center [295, 437] width 86 height 34
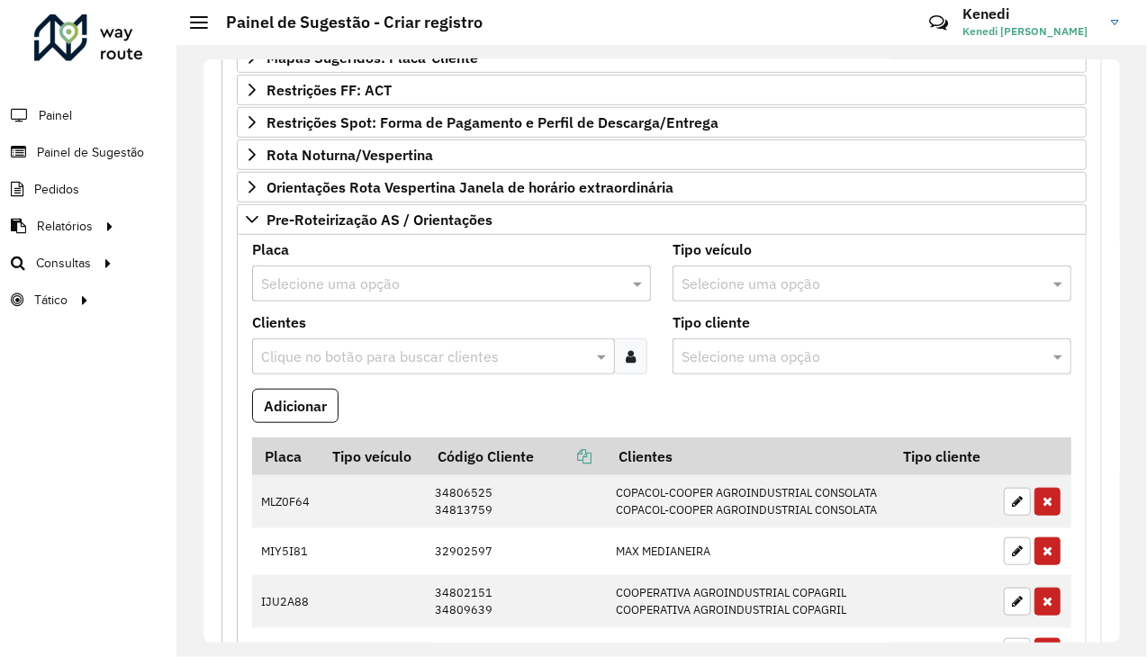
click at [337, 296] on formly-field "Placa Selecione uma opção" at bounding box center [451, 279] width 420 height 73
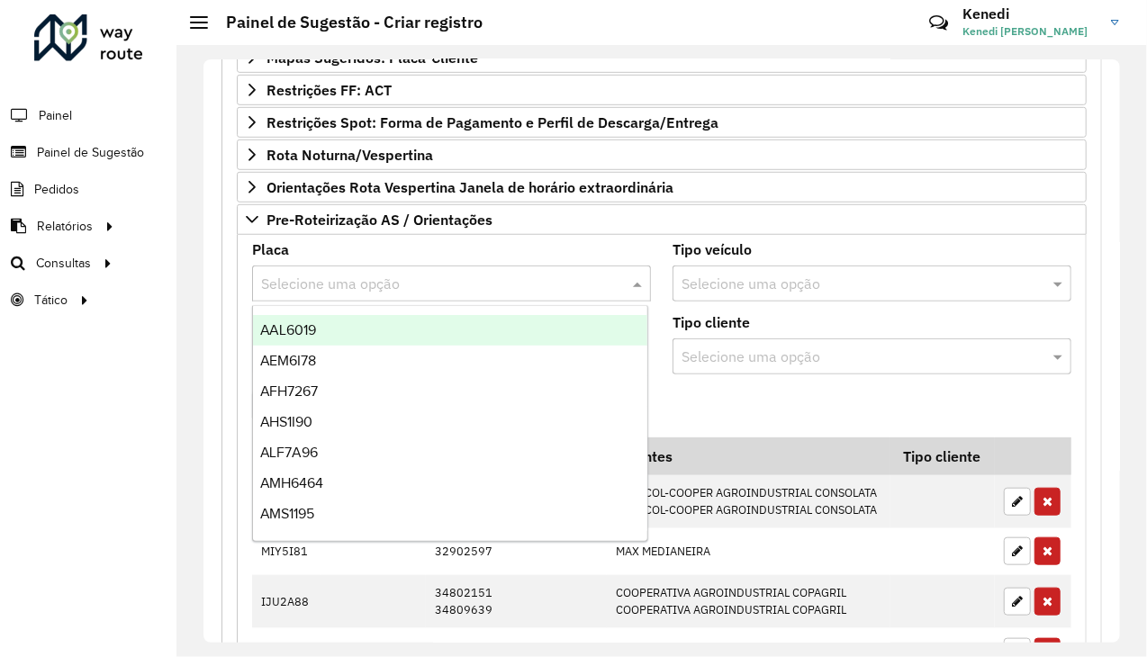
click at [339, 276] on input "text" at bounding box center [433, 285] width 345 height 22
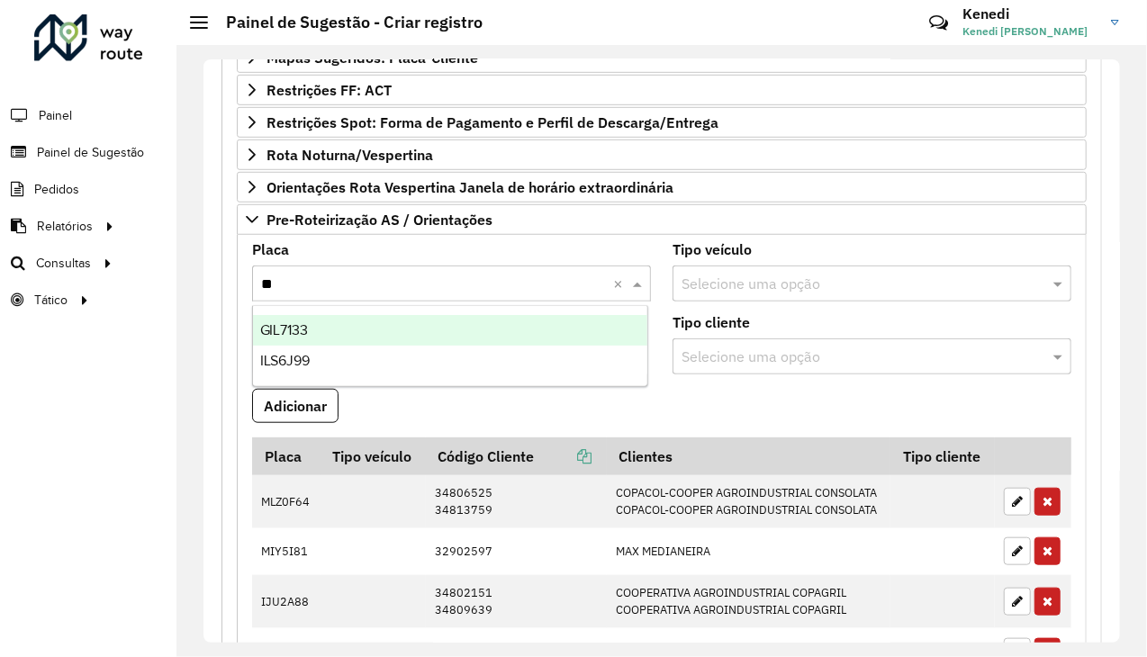
type input "***"
click at [314, 334] on div "ILS6J99" at bounding box center [450, 330] width 395 height 31
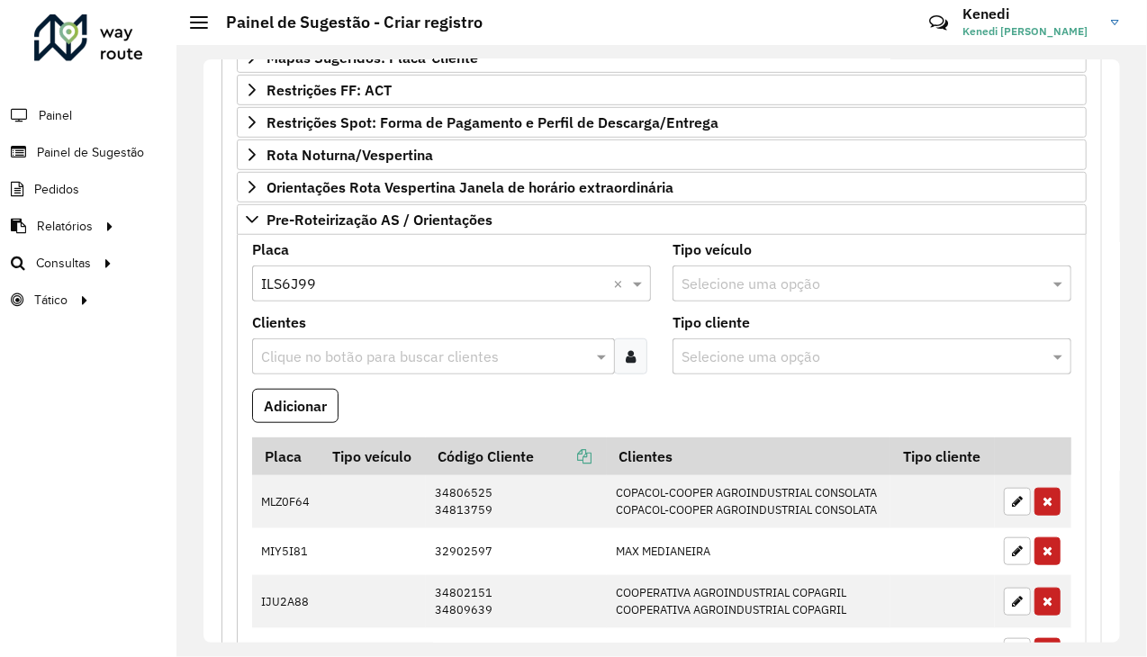
click at [314, 357] on input "text" at bounding box center [424, 358] width 334 height 22
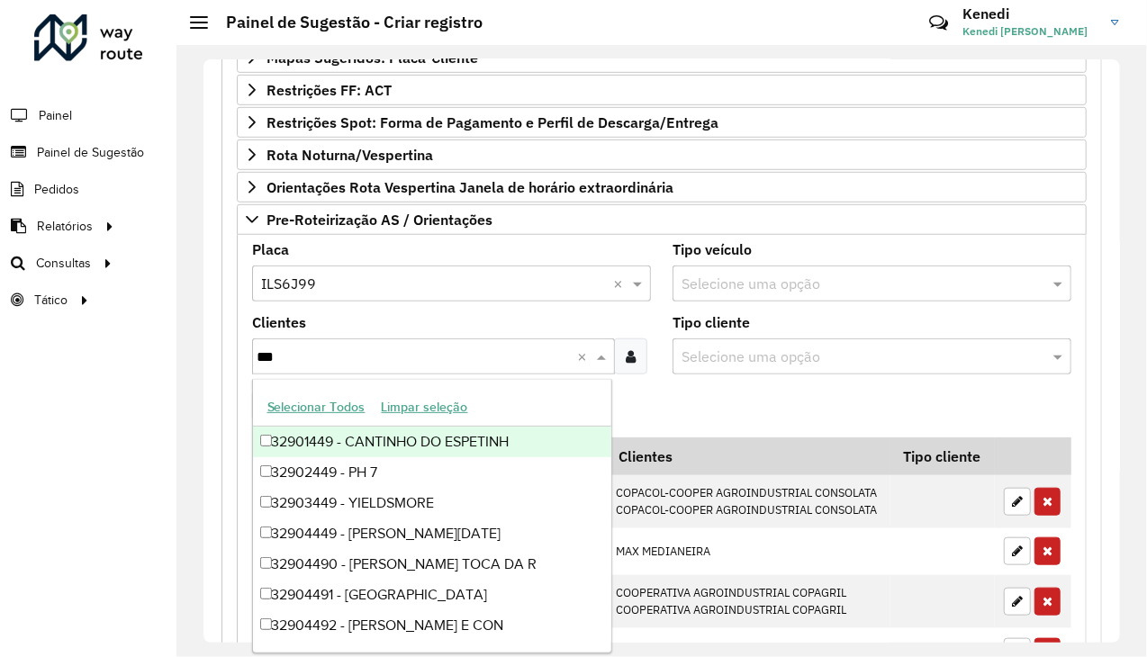
type input "****"
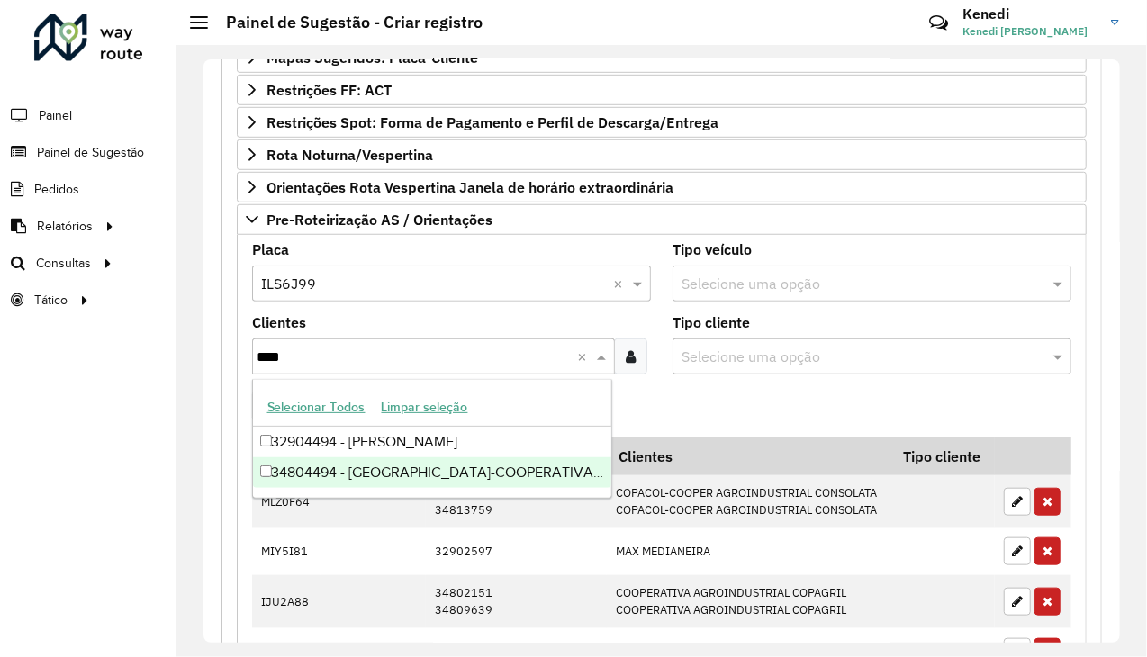
click at [389, 474] on div "34804494 - [GEOGRAPHIC_DATA]-COOPERATIVA AGROINDUSTRIAL CONSO" at bounding box center [432, 472] width 359 height 31
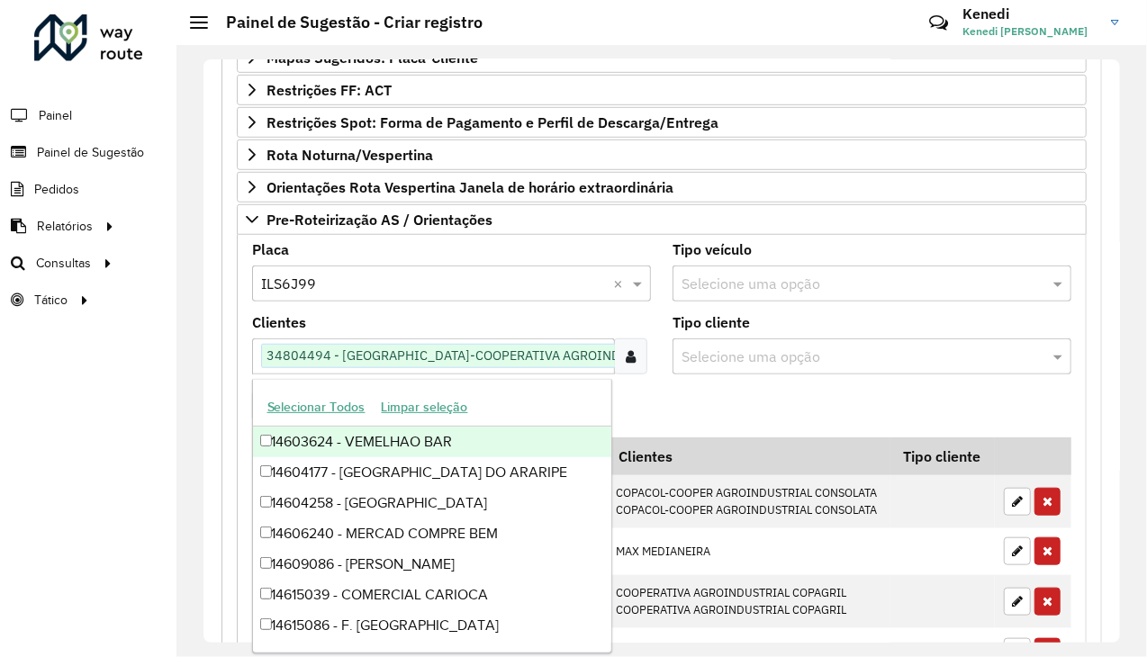
click at [699, 408] on formly-field "Adicionar" at bounding box center [661, 413] width 841 height 49
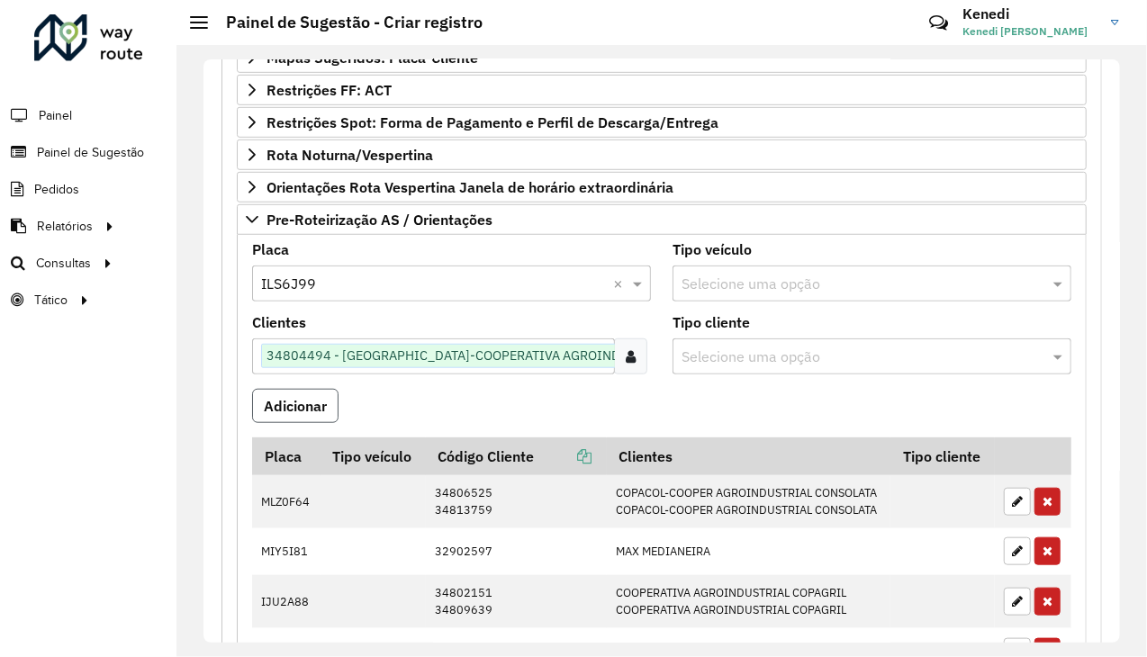
click at [322, 402] on button "Adicionar" at bounding box center [295, 406] width 86 height 34
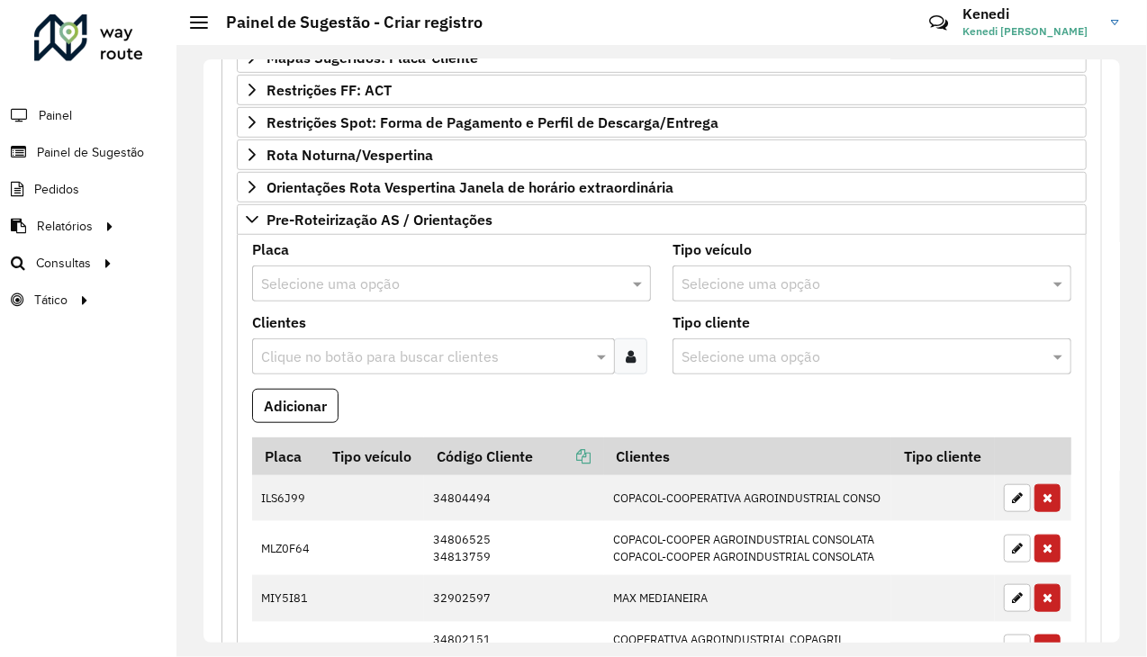
click at [342, 288] on input "text" at bounding box center [433, 285] width 345 height 22
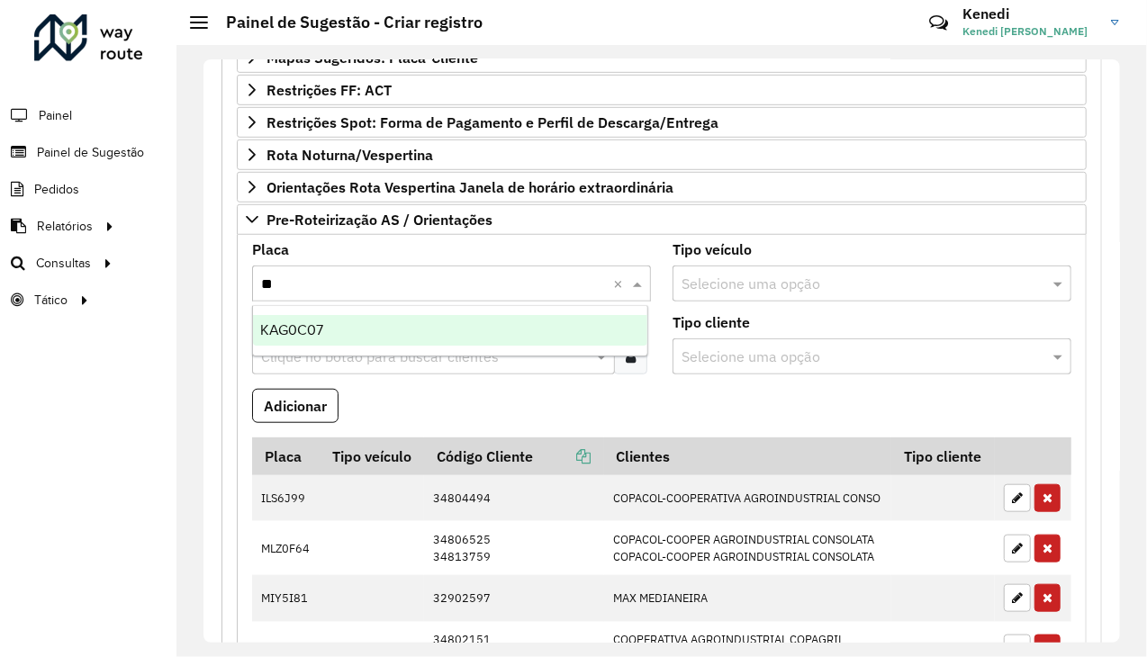
type input "***"
click at [336, 325] on div "KAG0C07" at bounding box center [450, 330] width 395 height 31
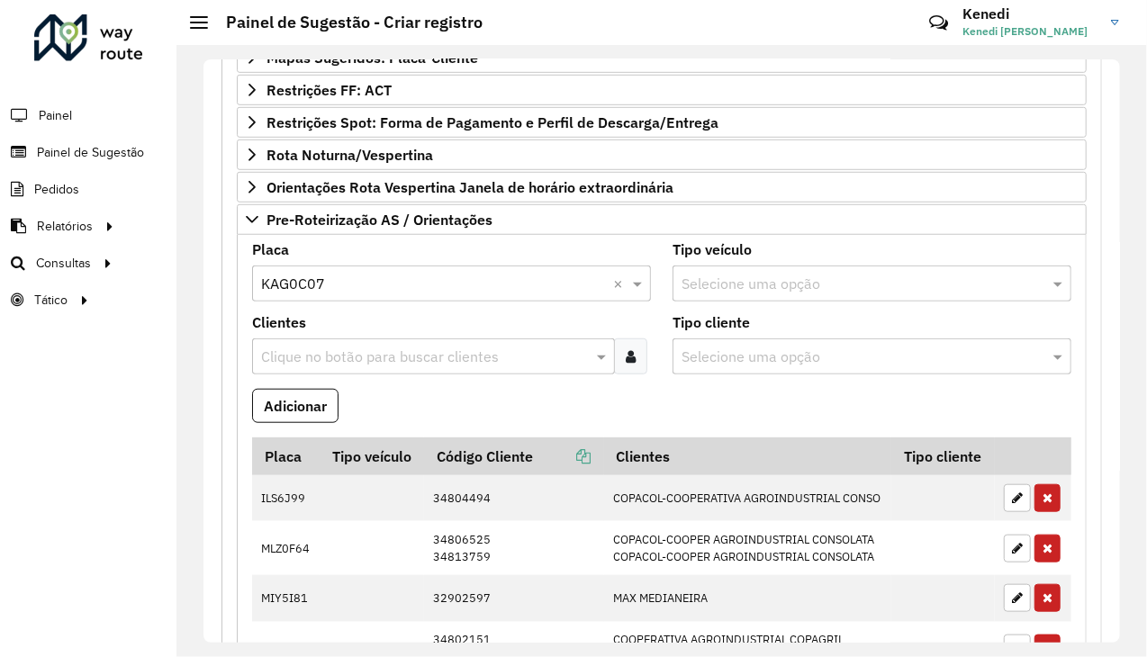
click at [334, 360] on input "text" at bounding box center [424, 358] width 334 height 22
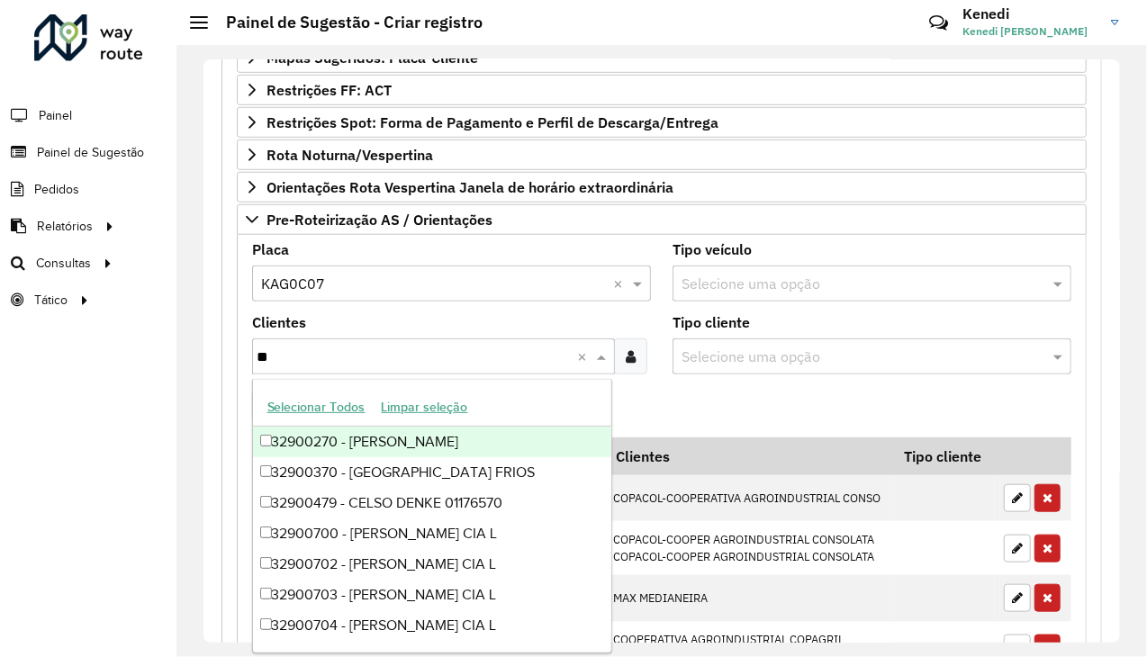
type input "***"
click at [335, 433] on div "32900708 - ATACADAO SA" at bounding box center [432, 442] width 359 height 31
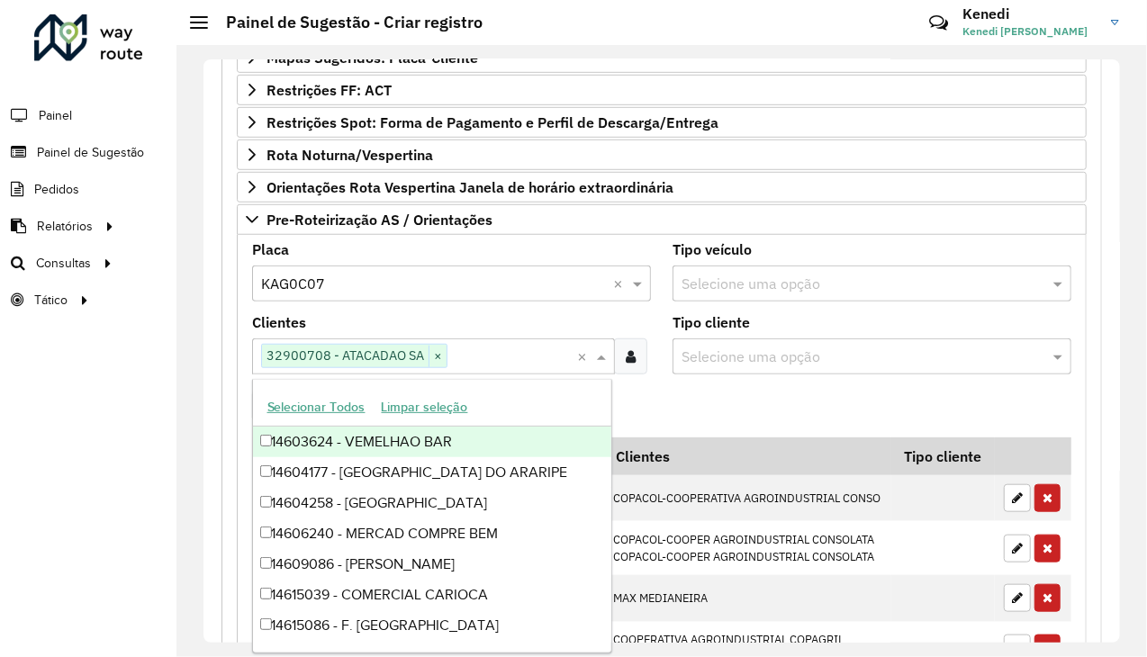
click at [714, 395] on formly-field "Adicionar" at bounding box center [661, 413] width 841 height 49
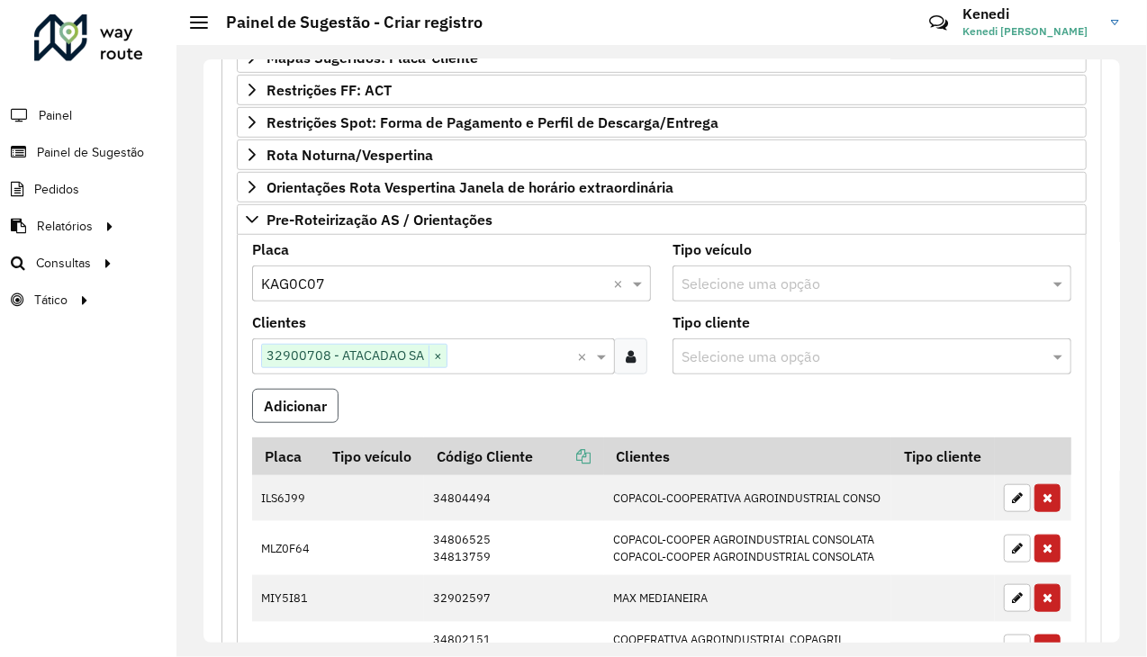
click at [263, 408] on button "Adicionar" at bounding box center [295, 406] width 86 height 34
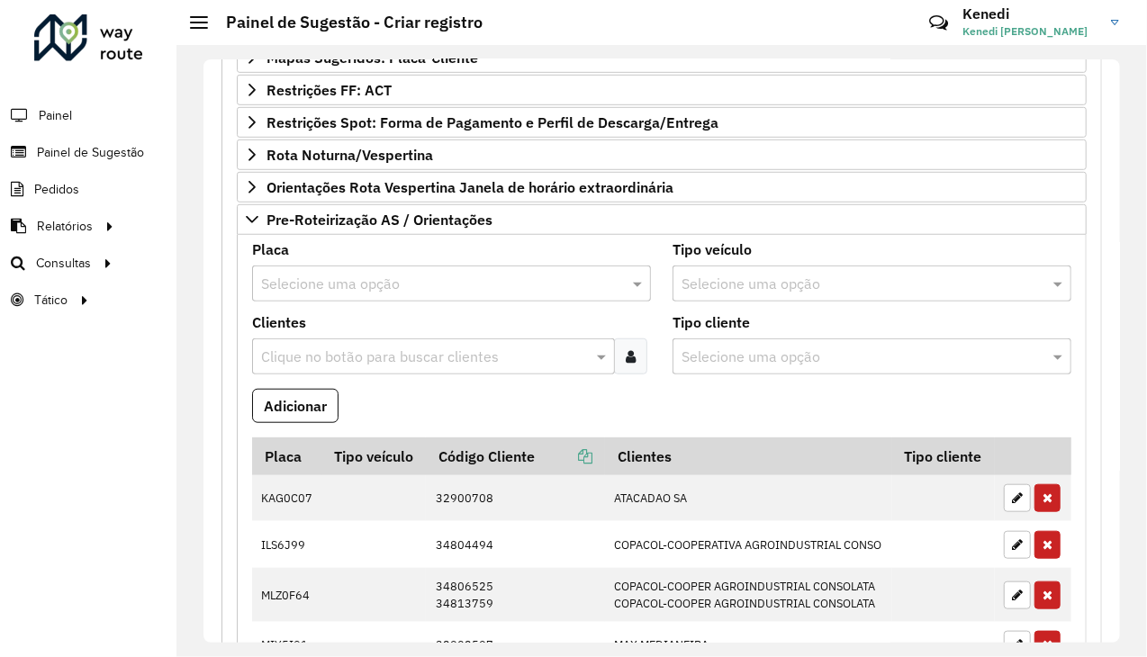
click at [360, 276] on input "text" at bounding box center [433, 285] width 345 height 22
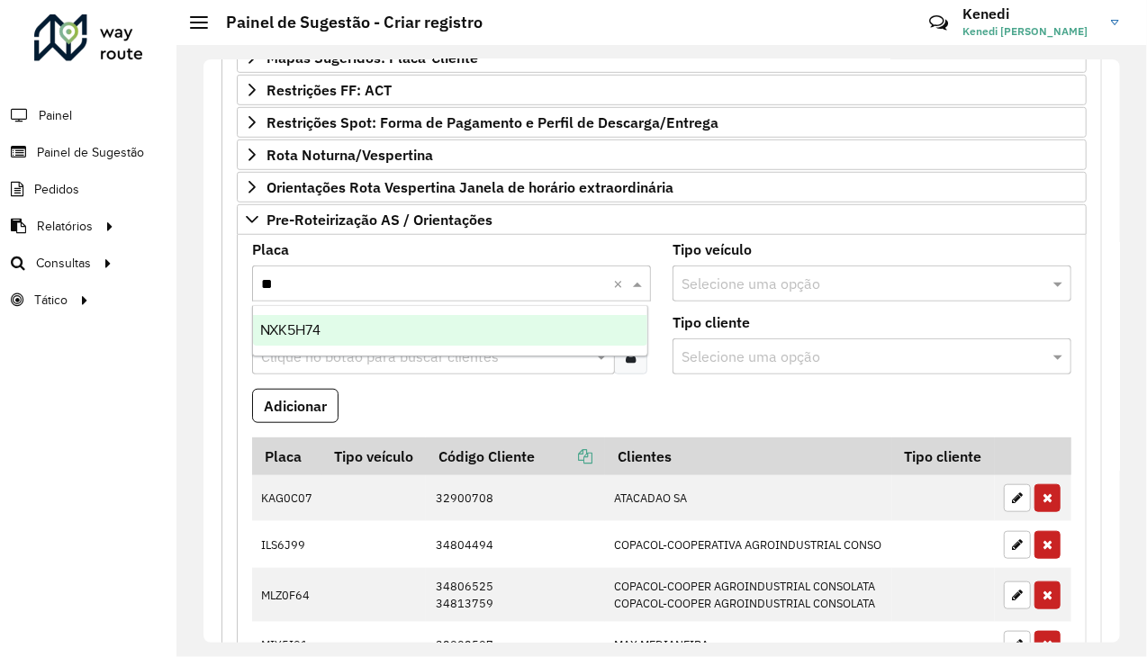
type input "***"
click at [335, 329] on div "NXK5H74" at bounding box center [450, 330] width 395 height 31
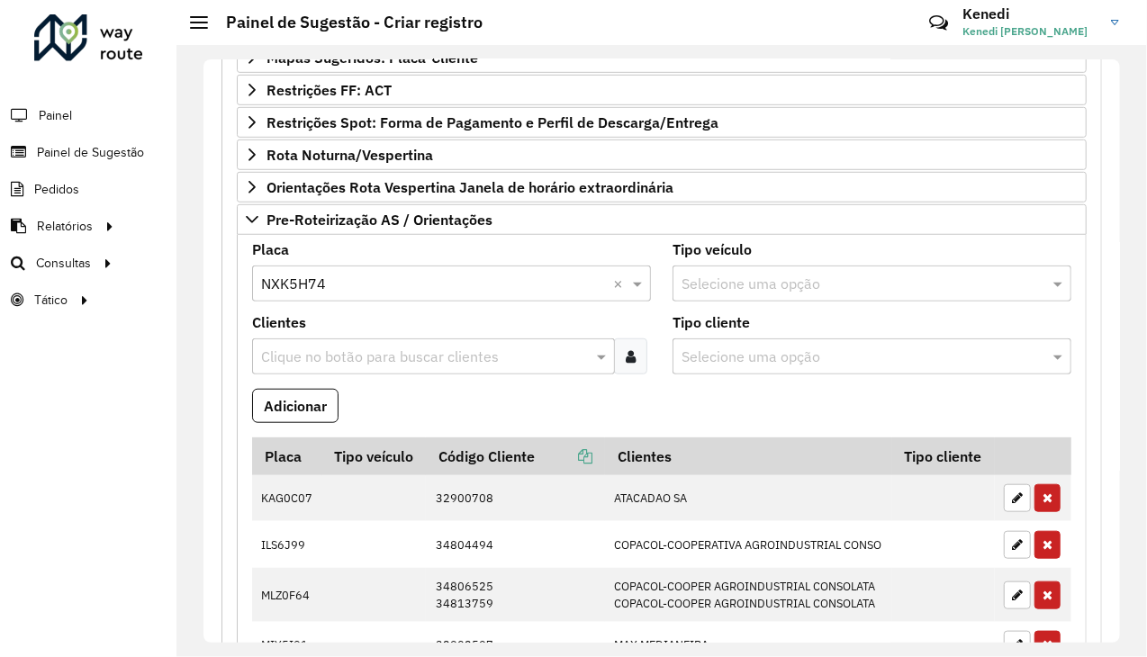
click at [330, 359] on input "text" at bounding box center [424, 358] width 334 height 22
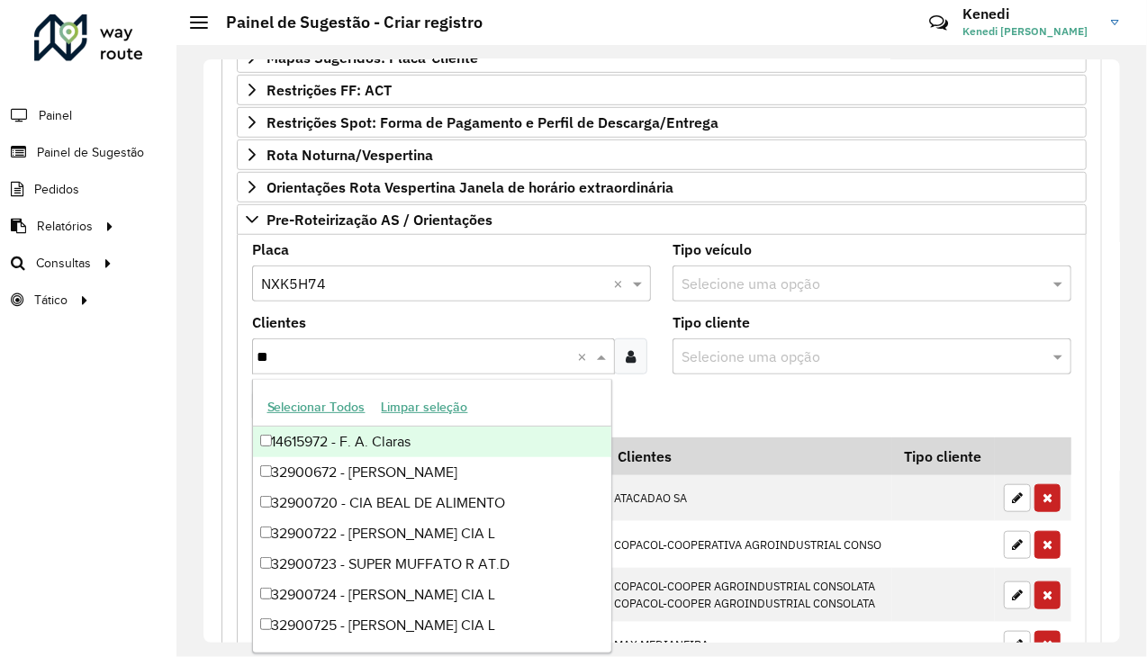
type input "***"
click at [330, 438] on div "32900726 - ATACADAO SA" at bounding box center [432, 442] width 359 height 31
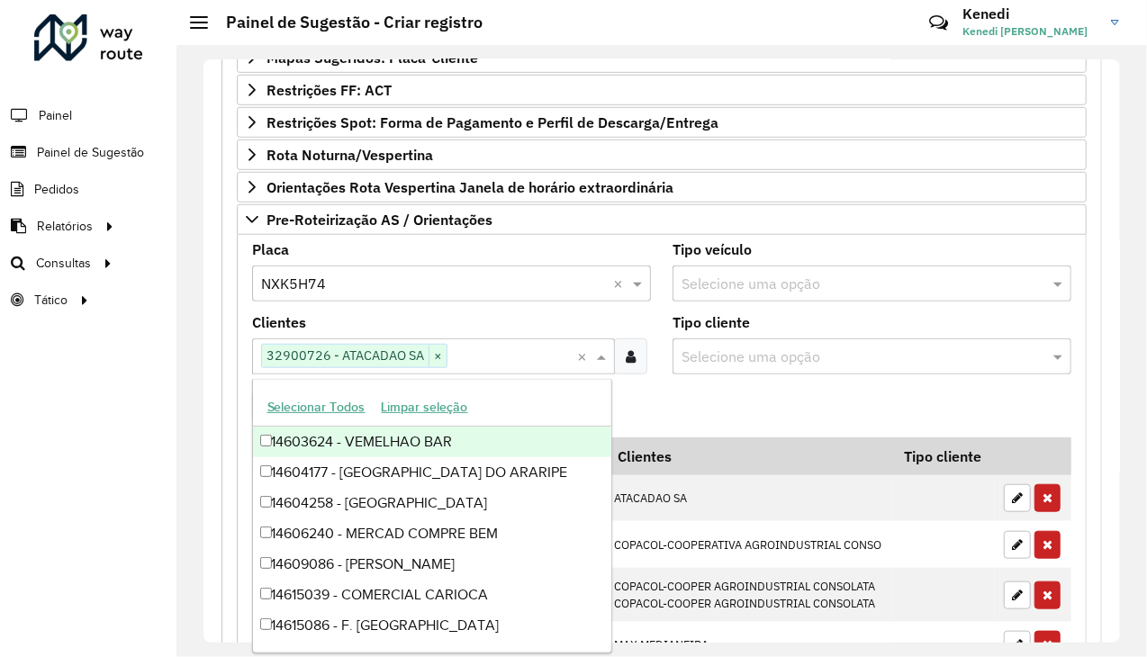
click at [692, 408] on formly-field "Adicionar" at bounding box center [661, 413] width 841 height 49
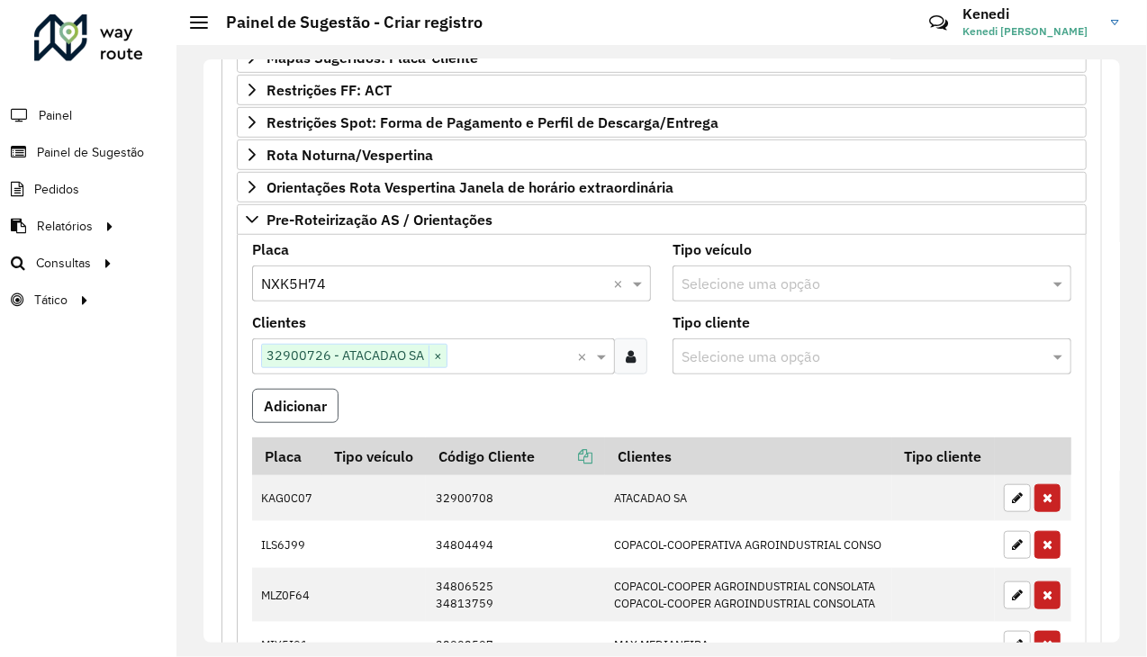
click at [312, 408] on button "Adicionar" at bounding box center [295, 406] width 86 height 34
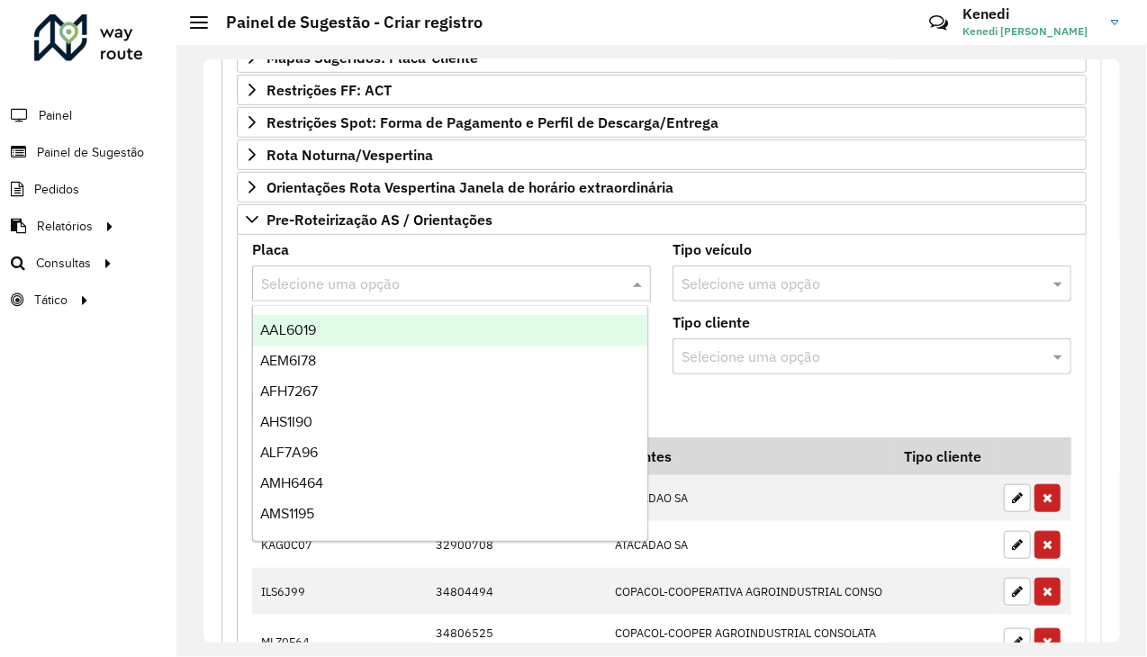
click at [303, 282] on input "text" at bounding box center [433, 285] width 345 height 22
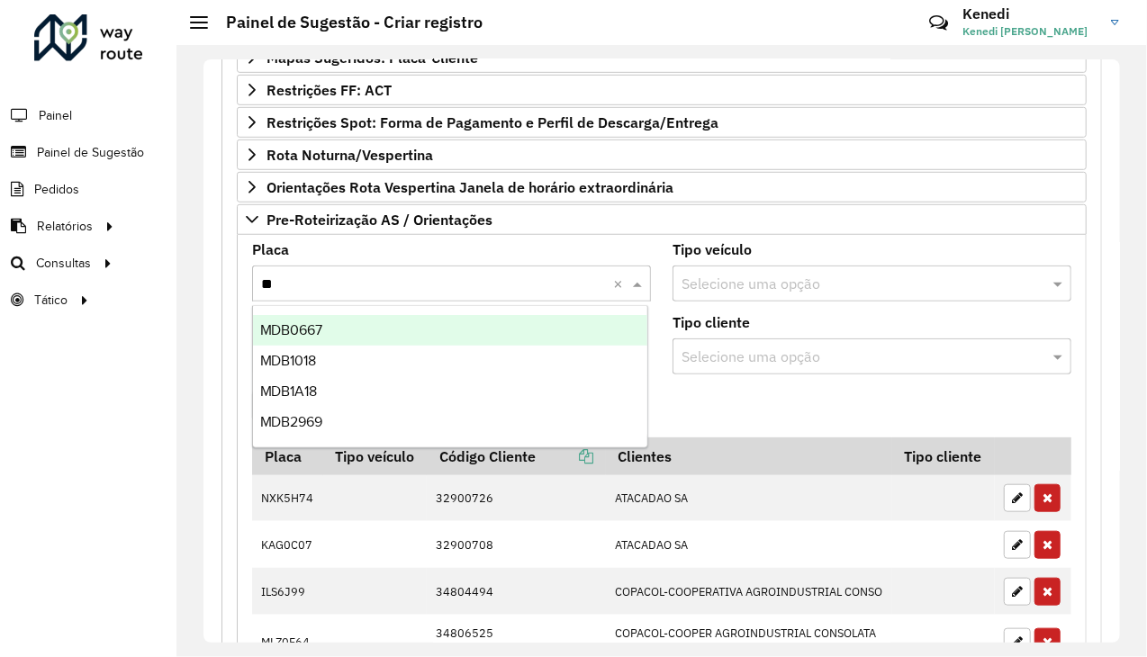
type input "***"
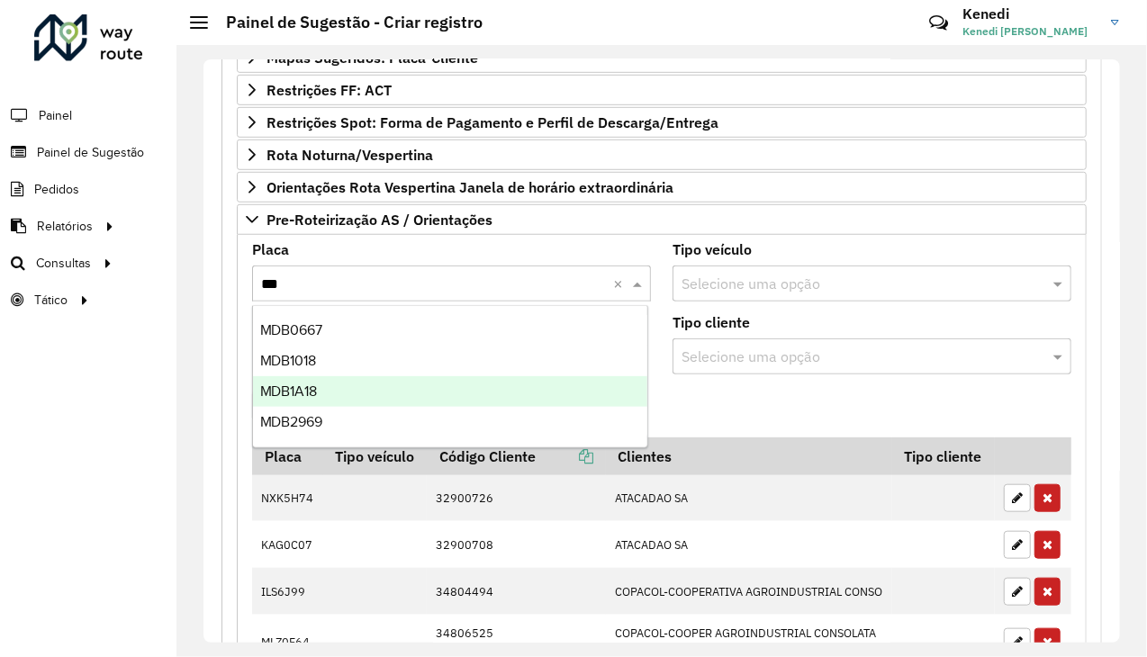
click at [306, 392] on span "MDB1A18" at bounding box center [289, 391] width 58 height 15
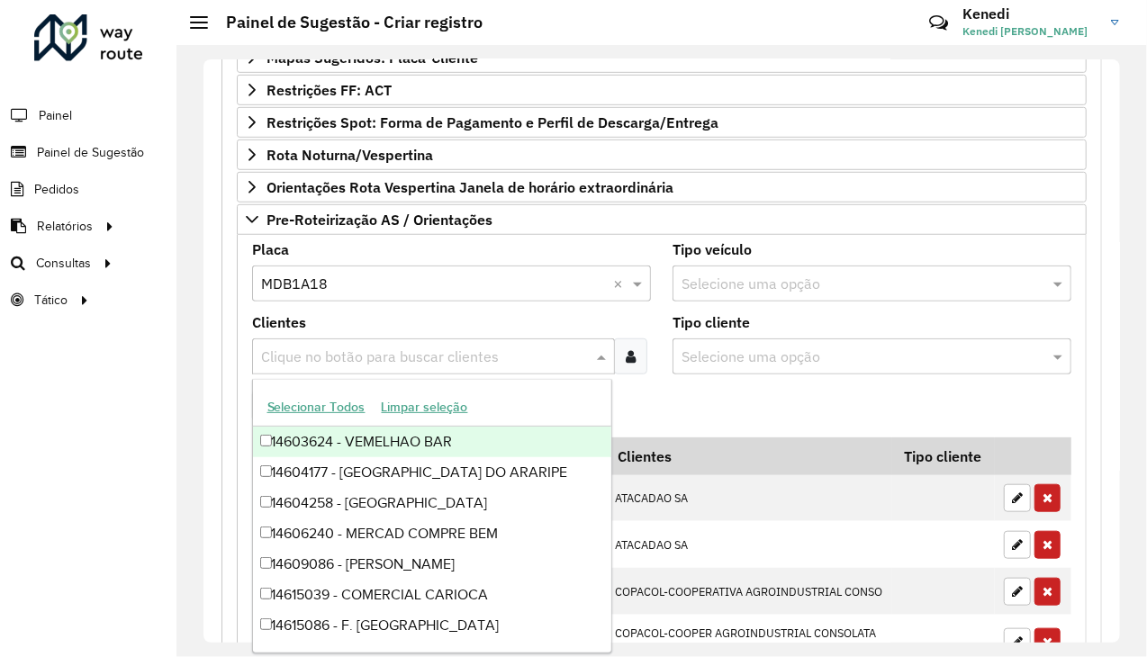
click at [327, 355] on input "text" at bounding box center [424, 358] width 334 height 22
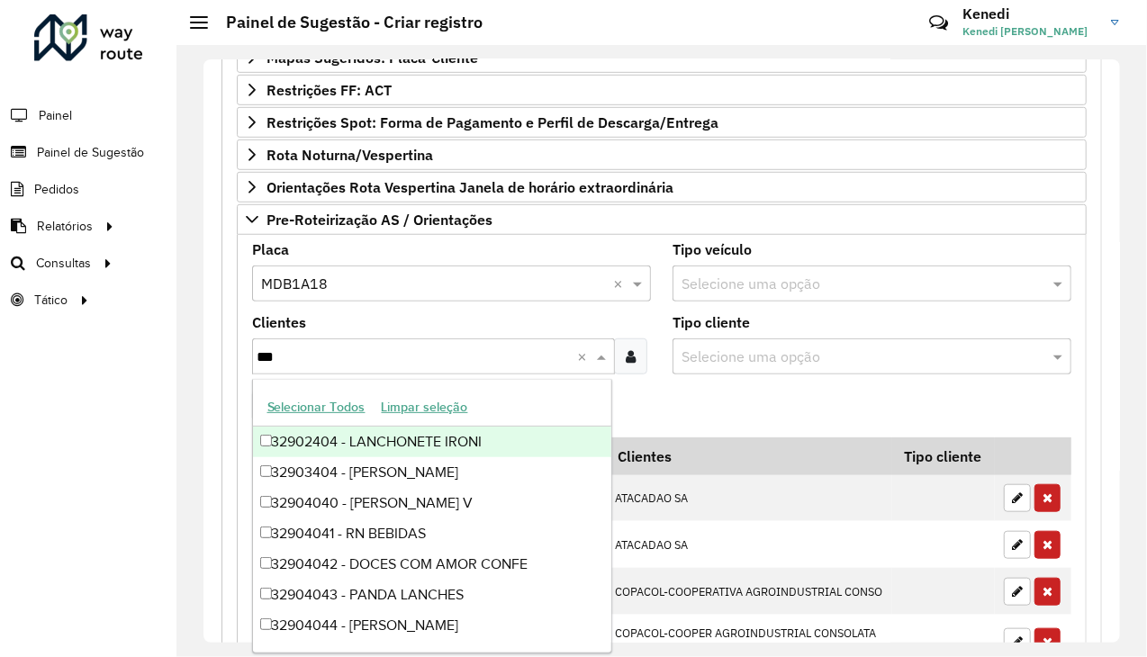
type input "****"
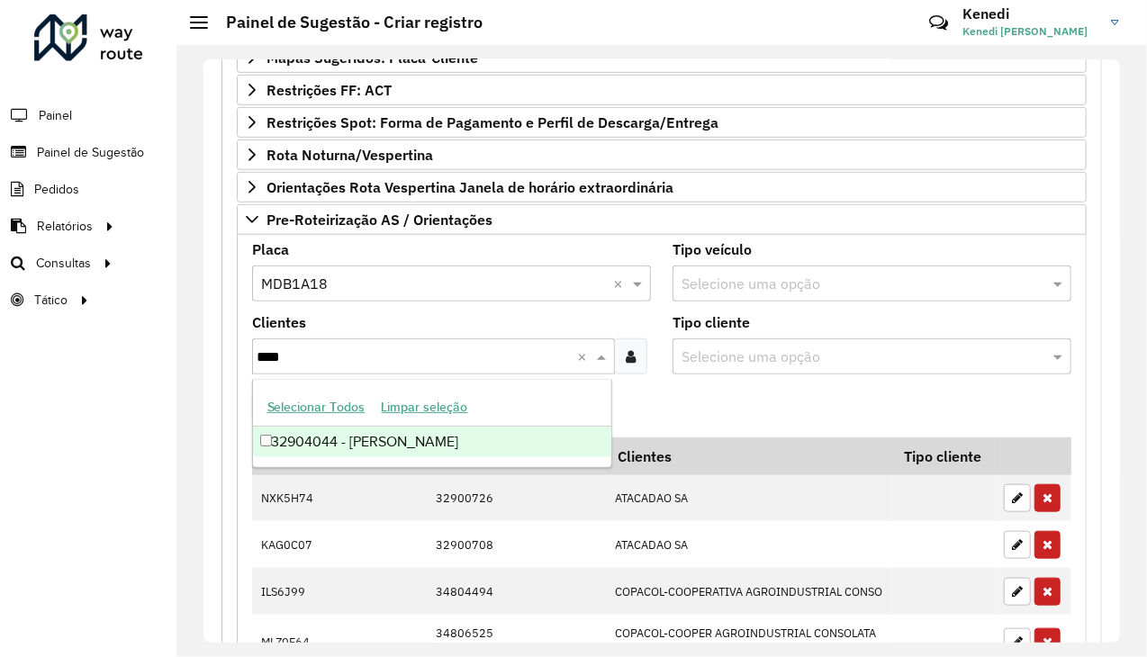
click at [316, 439] on div "32904044 - [PERSON_NAME]" at bounding box center [432, 442] width 359 height 31
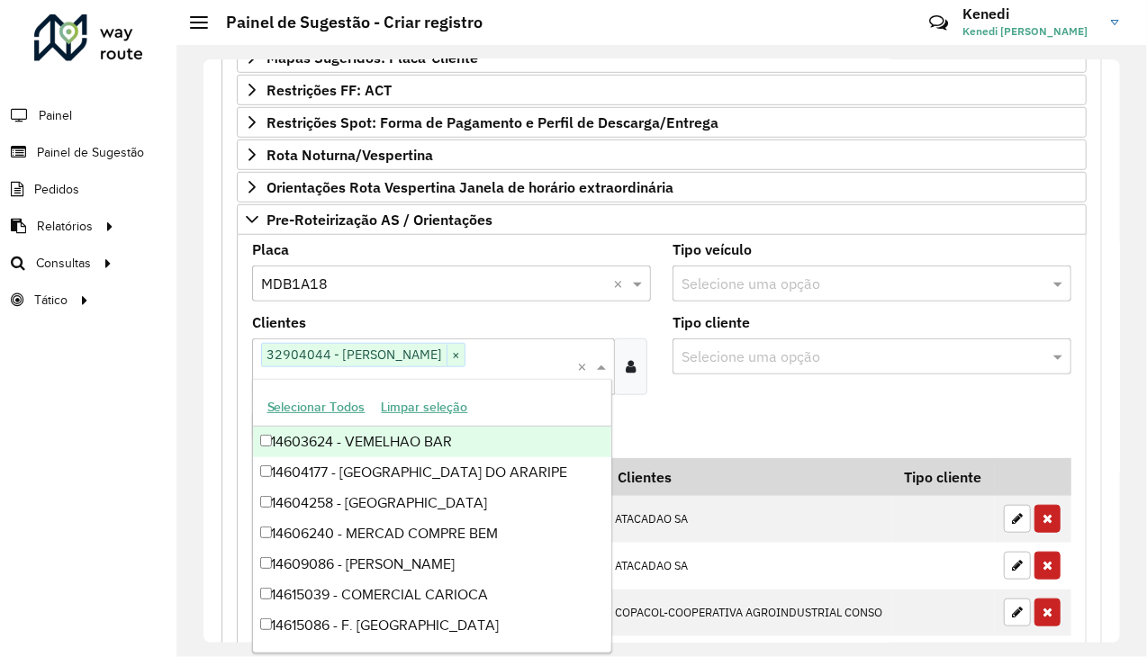
click at [668, 410] on formly-field "Adicionar" at bounding box center [661, 434] width 841 height 49
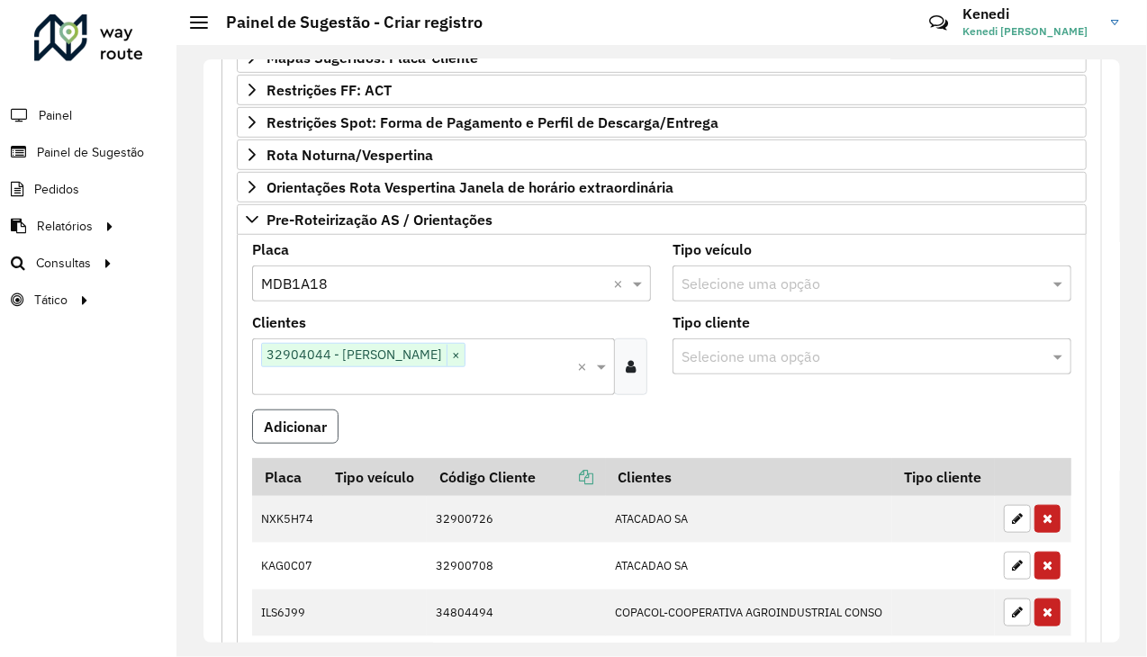
click at [277, 410] on button "Adicionar" at bounding box center [295, 427] width 86 height 34
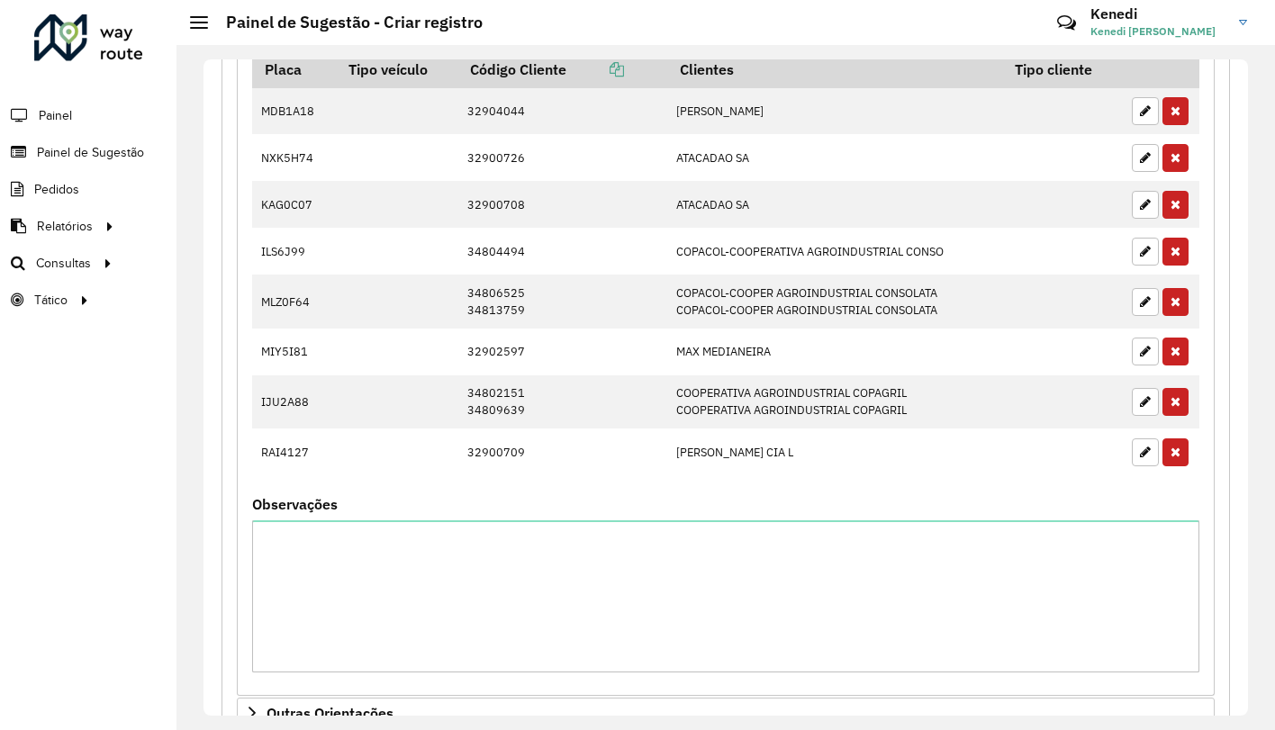
scroll to position [1010, 0]
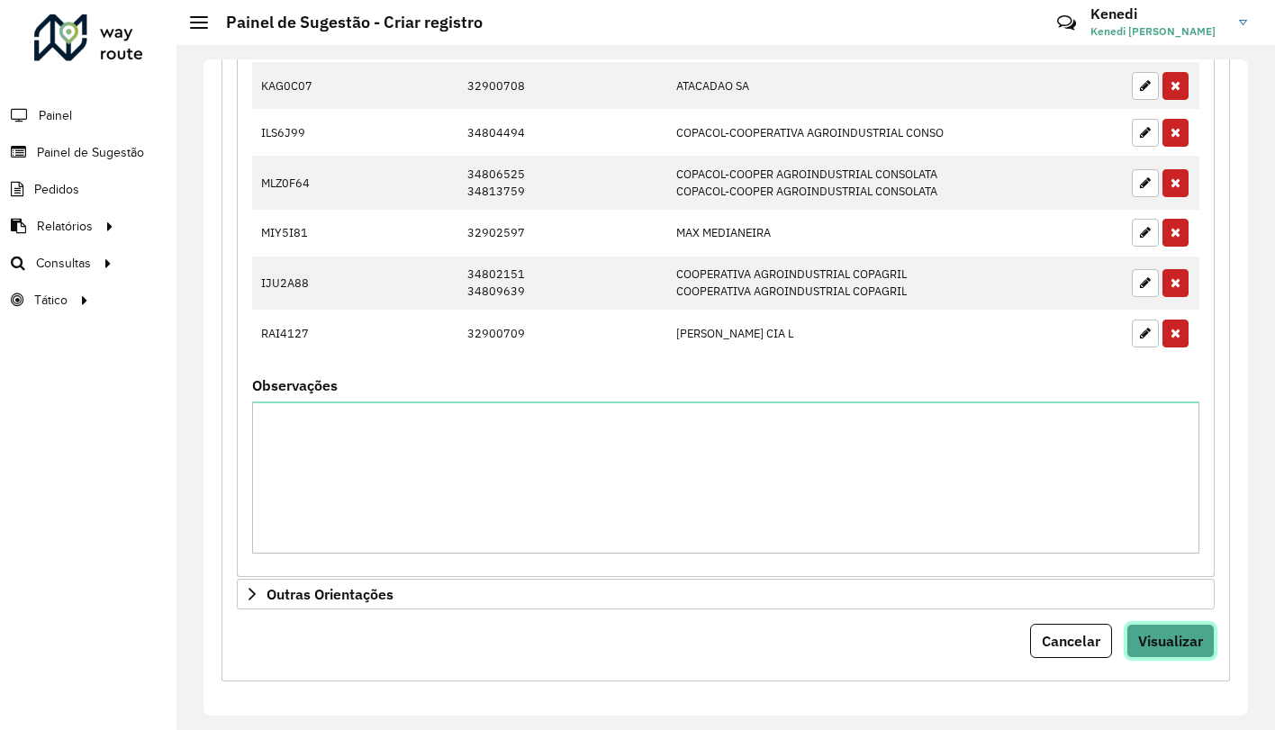
click at [1163, 632] on span "Visualizar" at bounding box center [1170, 641] width 65 height 18
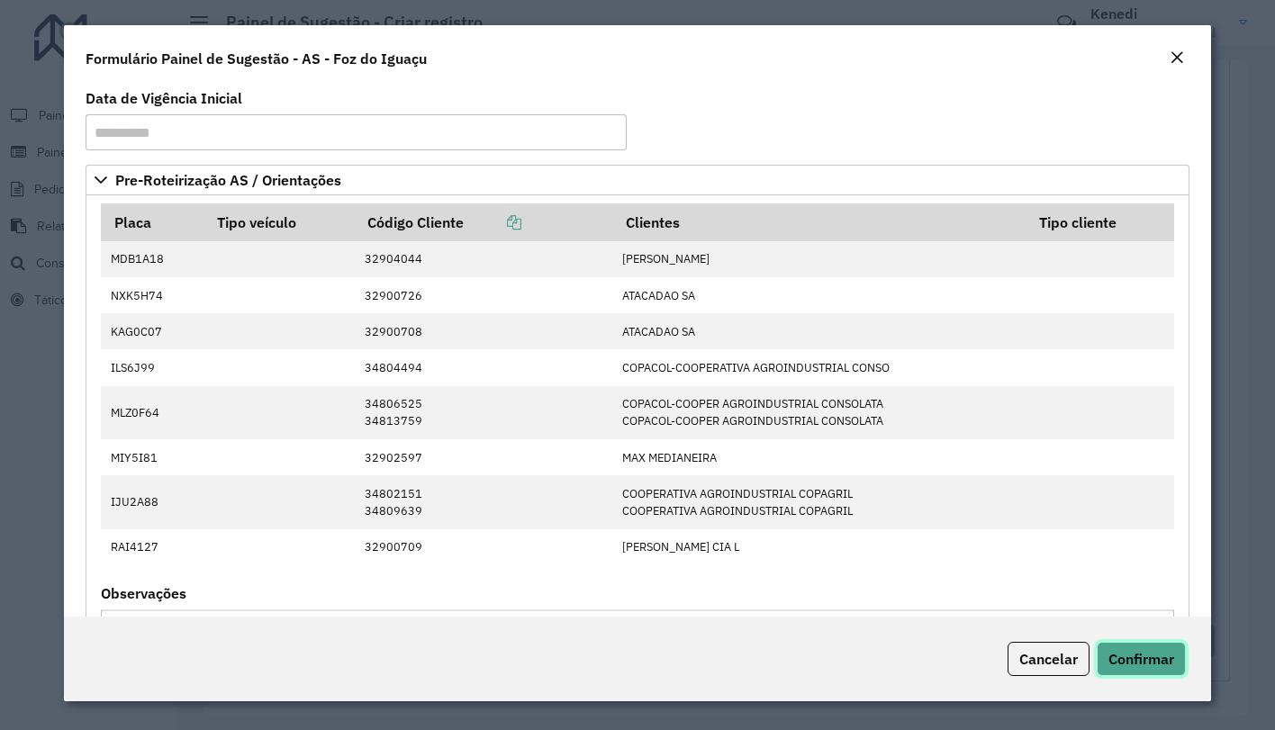
click at [1154, 655] on span "Confirmar" at bounding box center [1141, 659] width 66 height 18
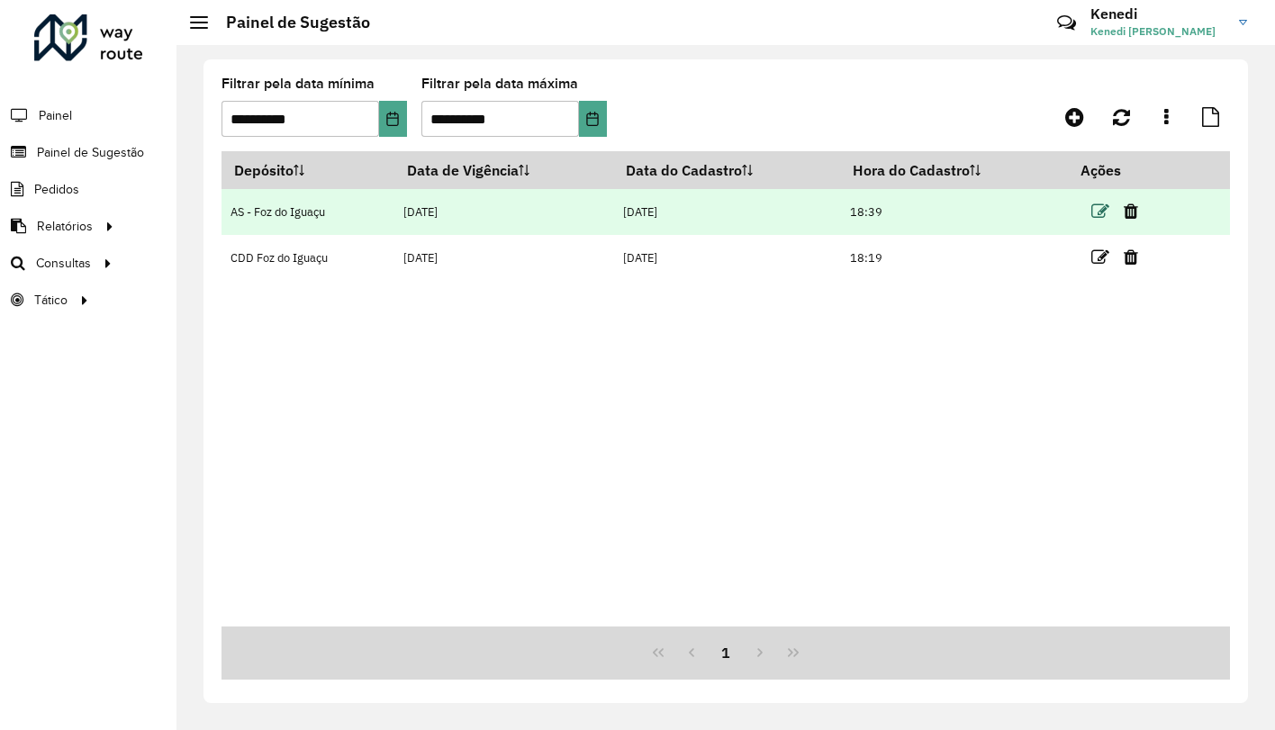
click at [1096, 211] on icon at bounding box center [1100, 212] width 18 height 18
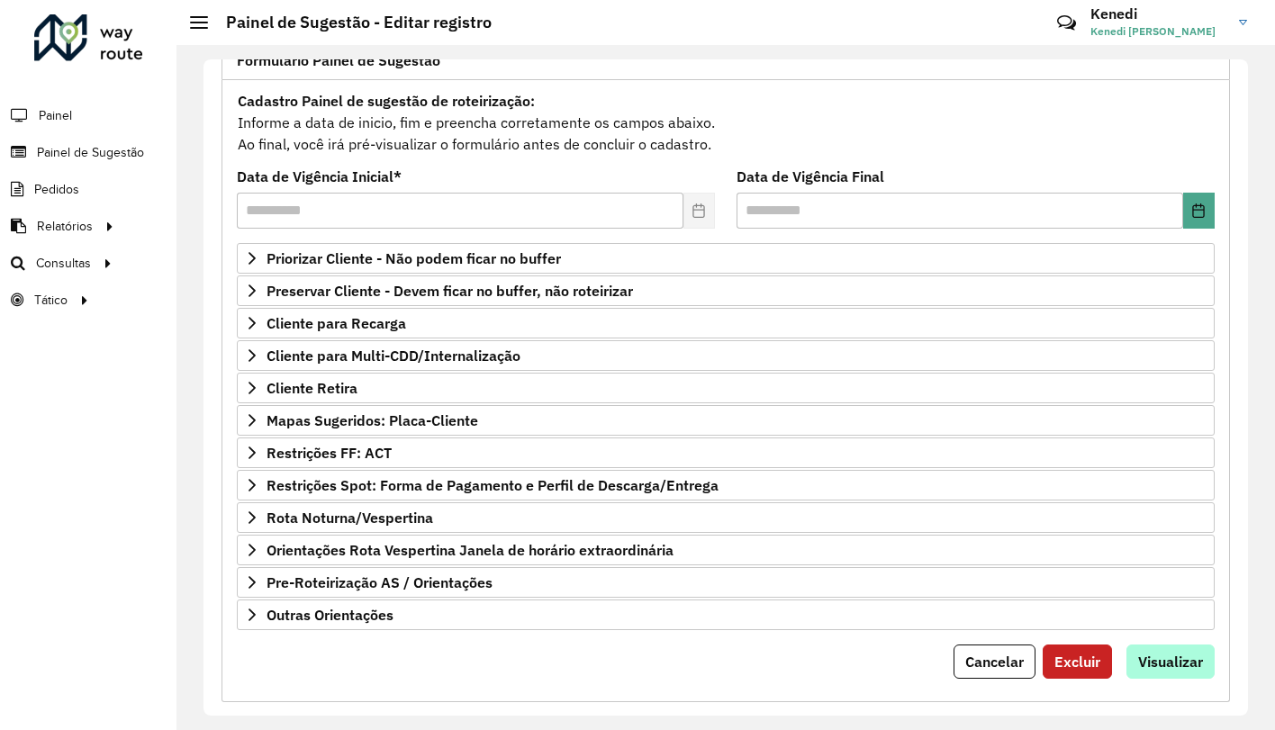
scroll to position [164, 0]
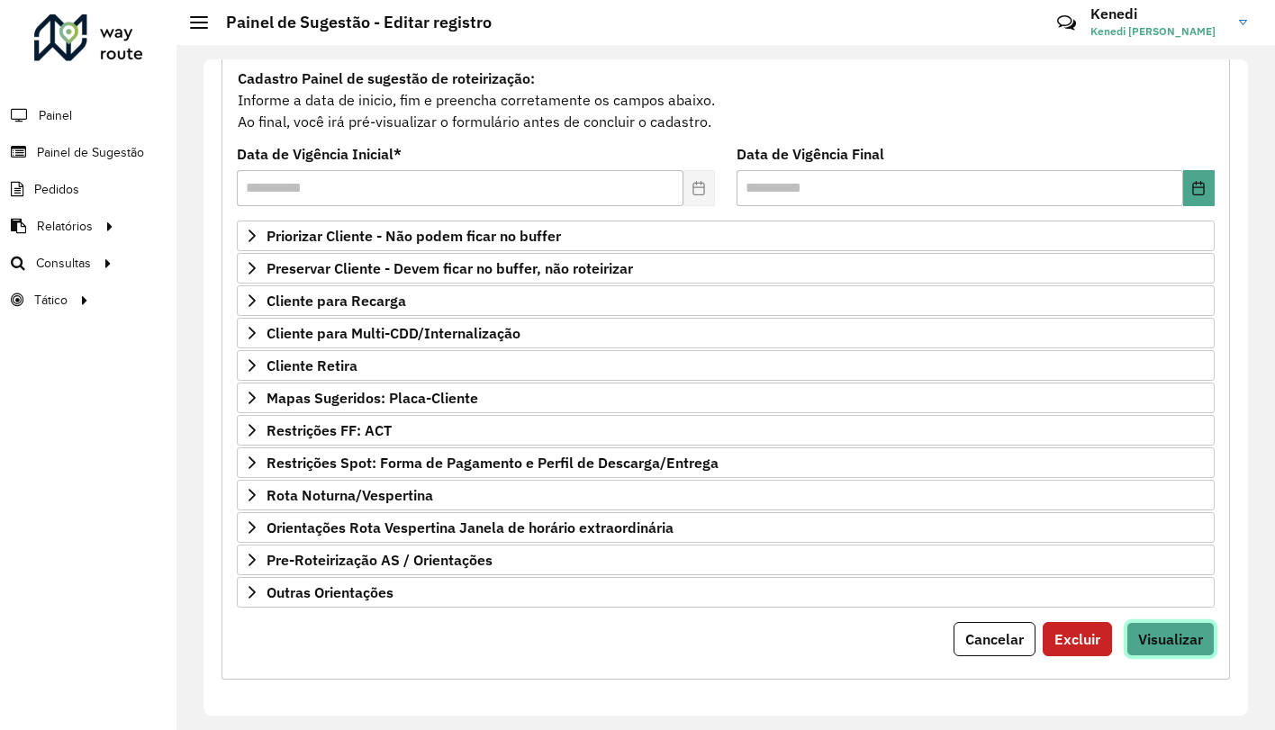
click at [1179, 636] on span "Visualizar" at bounding box center [1170, 639] width 65 height 18
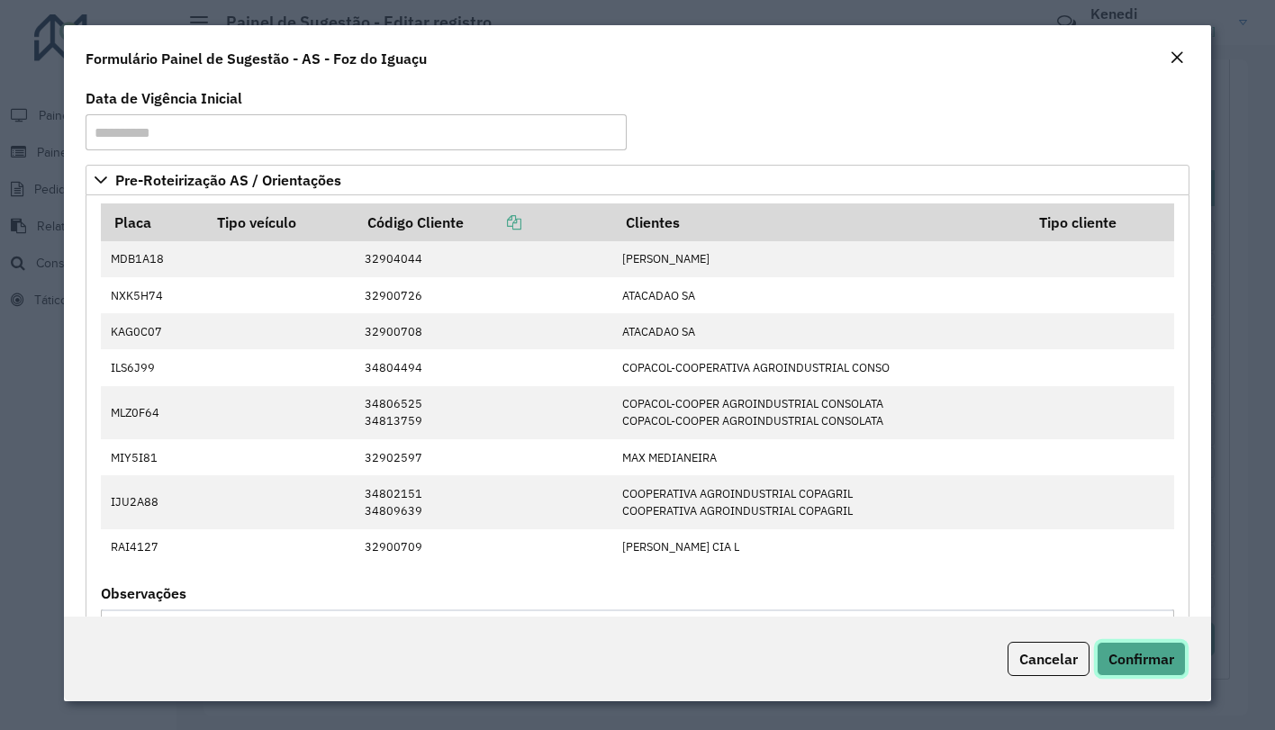
click at [1165, 656] on button "Confirmar" at bounding box center [1141, 659] width 89 height 34
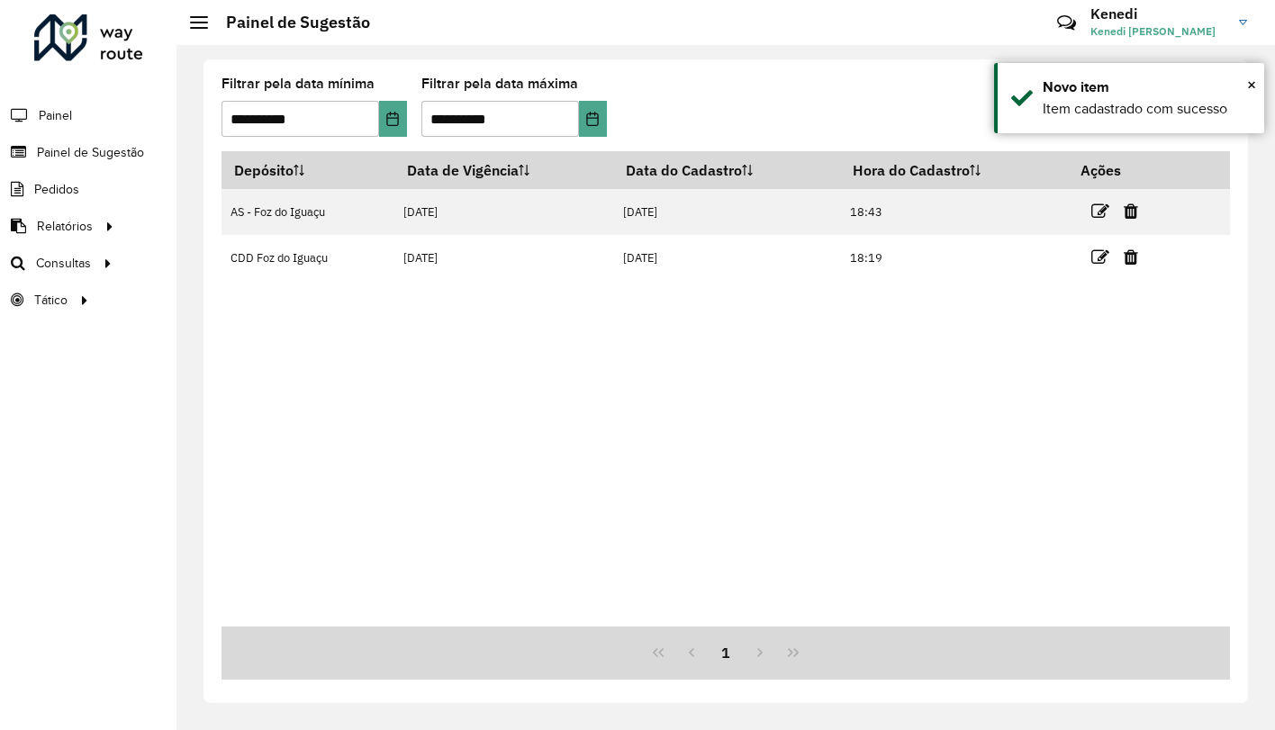
drag, startPoint x: 1017, startPoint y: 405, endPoint x: 1037, endPoint y: 365, distance: 45.5
click at [1017, 404] on div "Depósito Data de Vigência Data do Cadastro Hora do Cadastro Ações AS - Foz do I…" at bounding box center [725, 388] width 1008 height 475
